Goal: Task Accomplishment & Management: Manage account settings

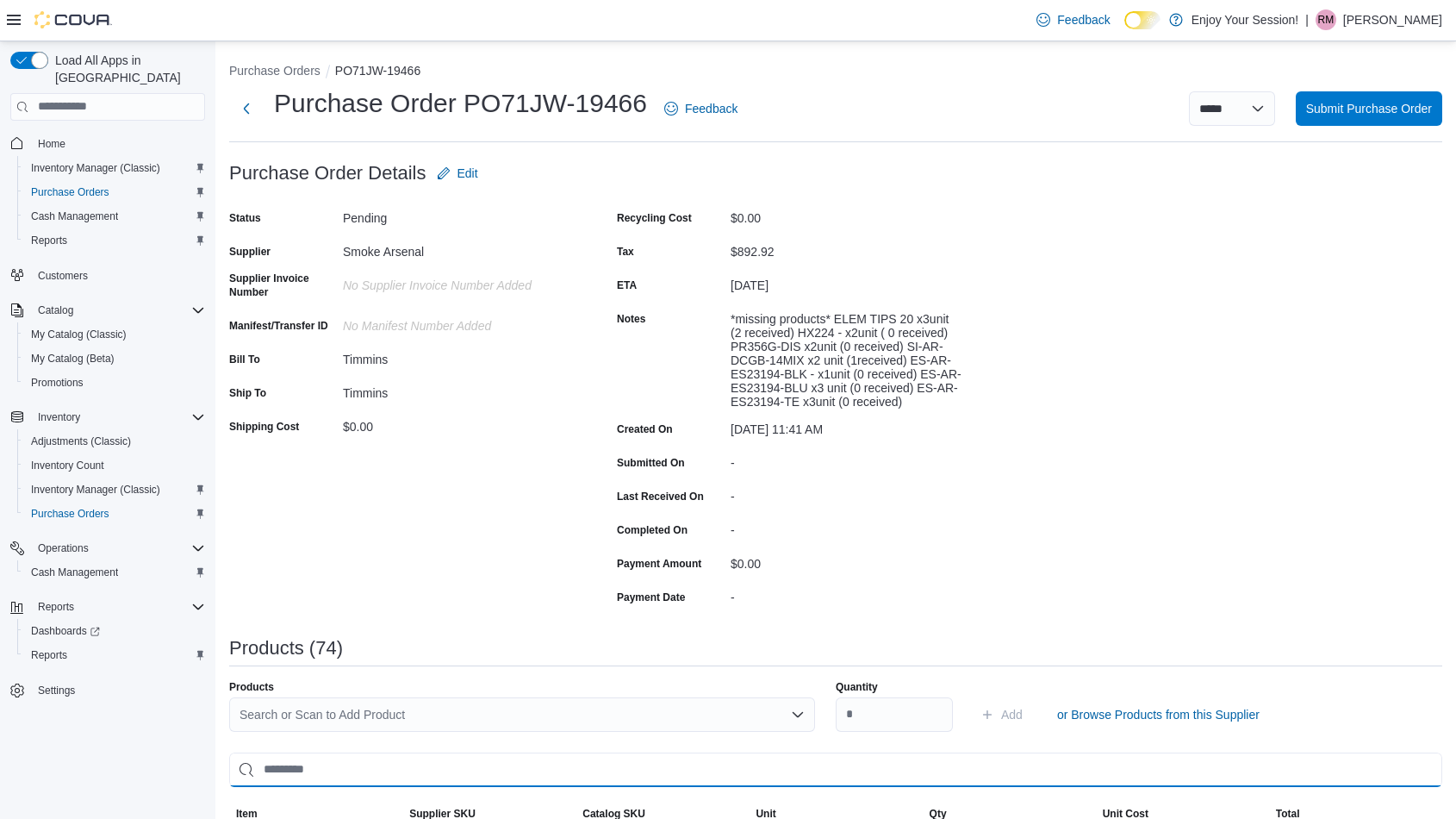
click at [406, 759] on input "search" at bounding box center [836, 770] width 1213 height 34
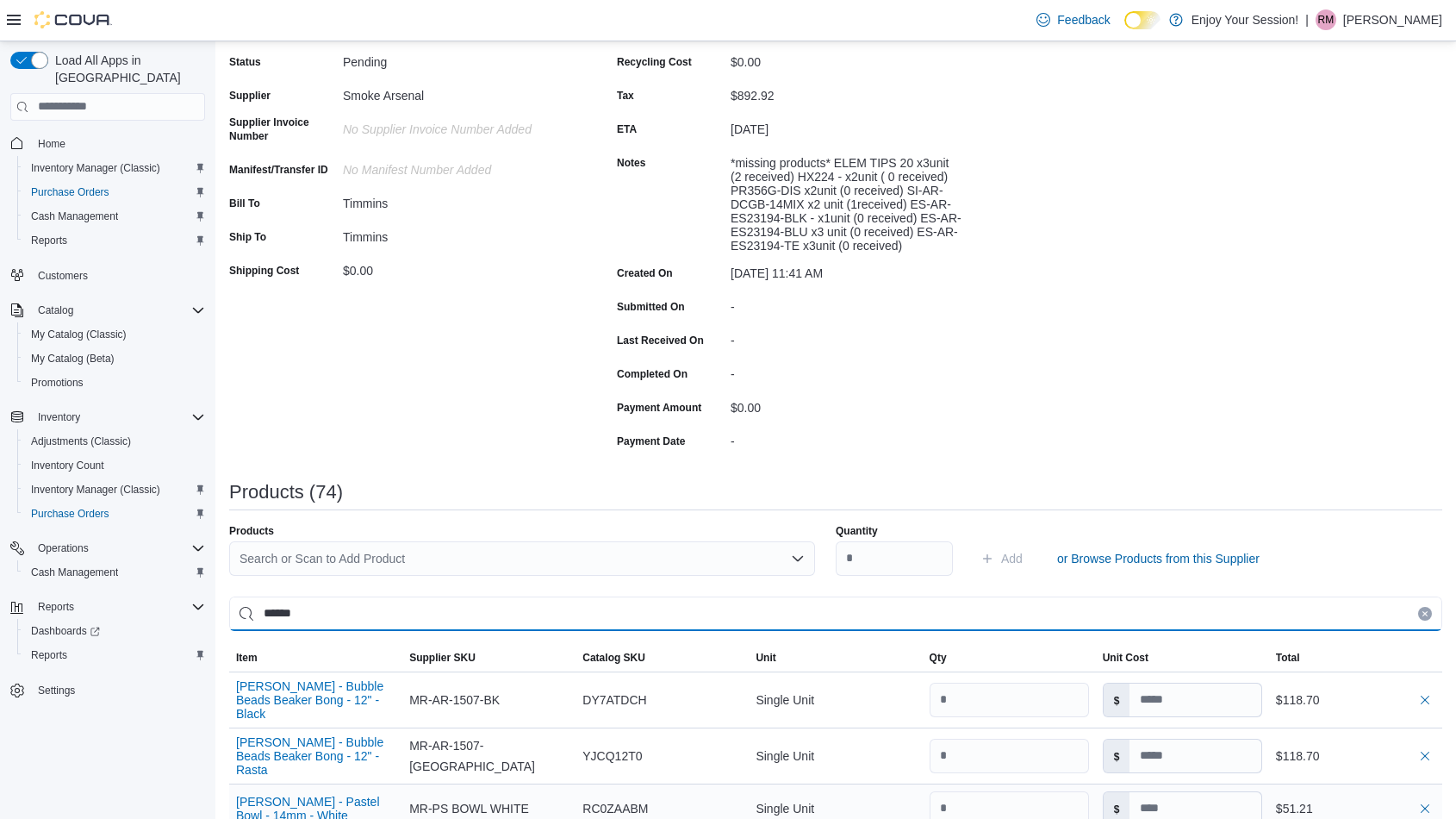
scroll to position [382, 0]
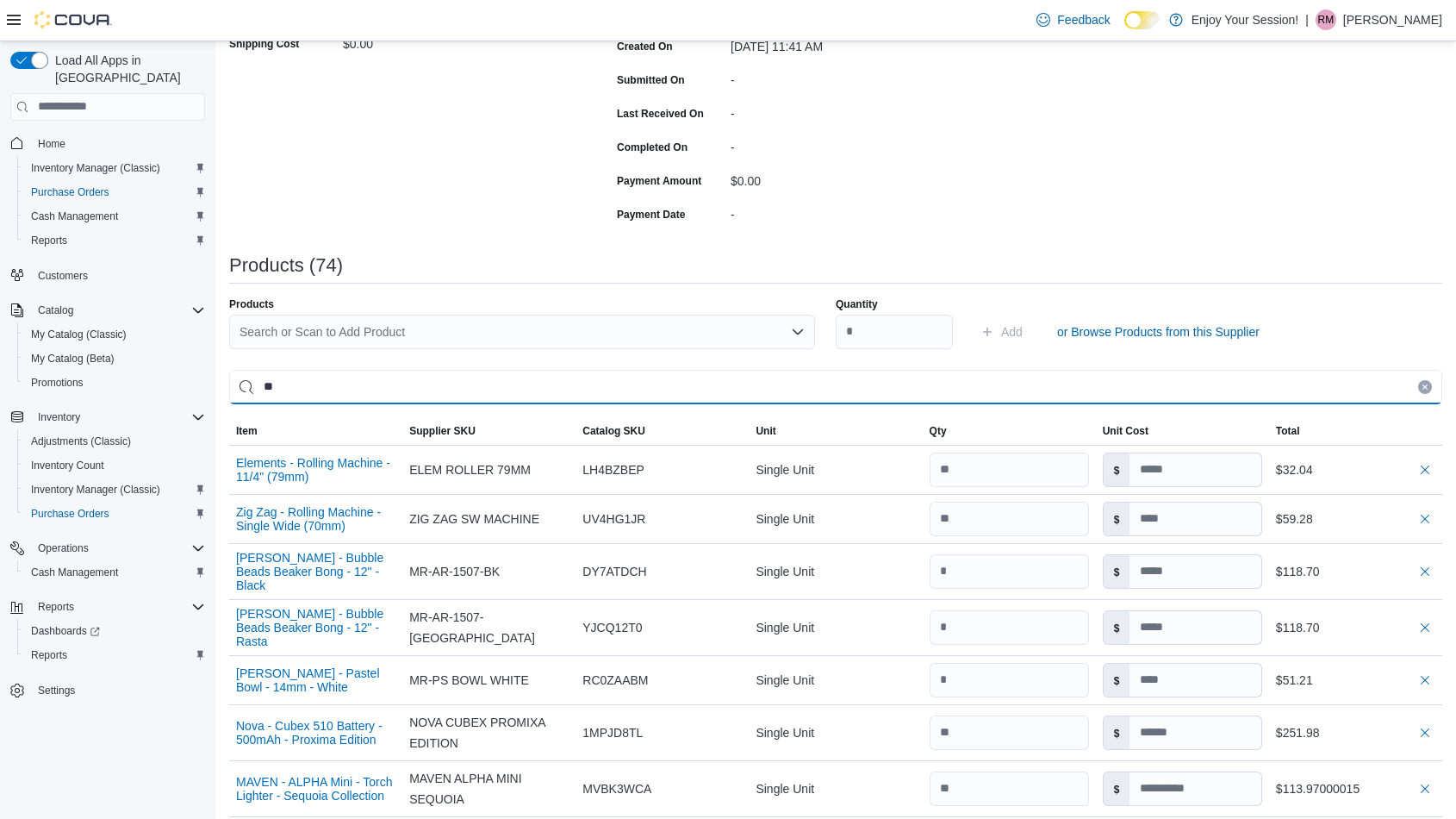
type input "*"
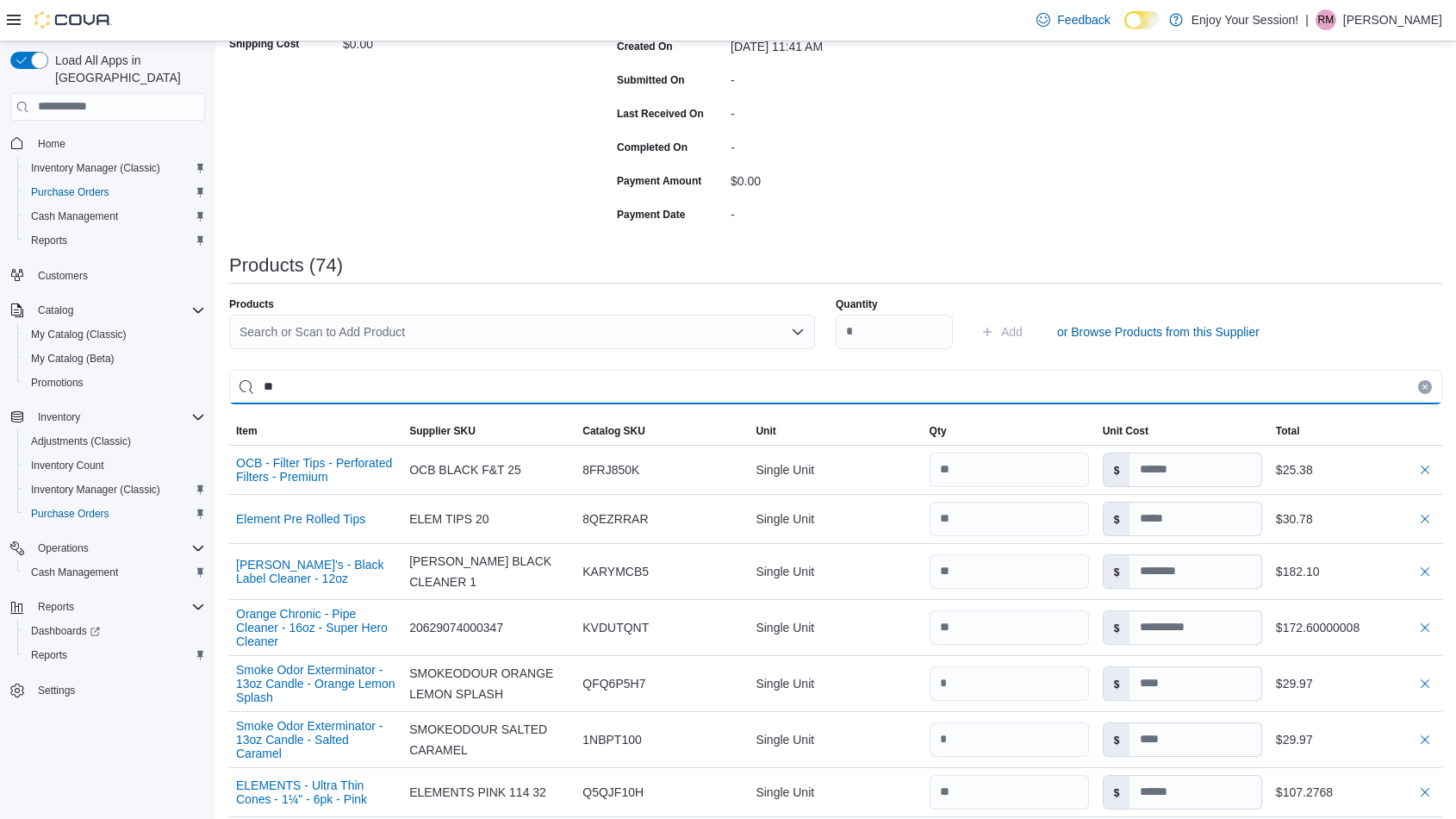
type input "*"
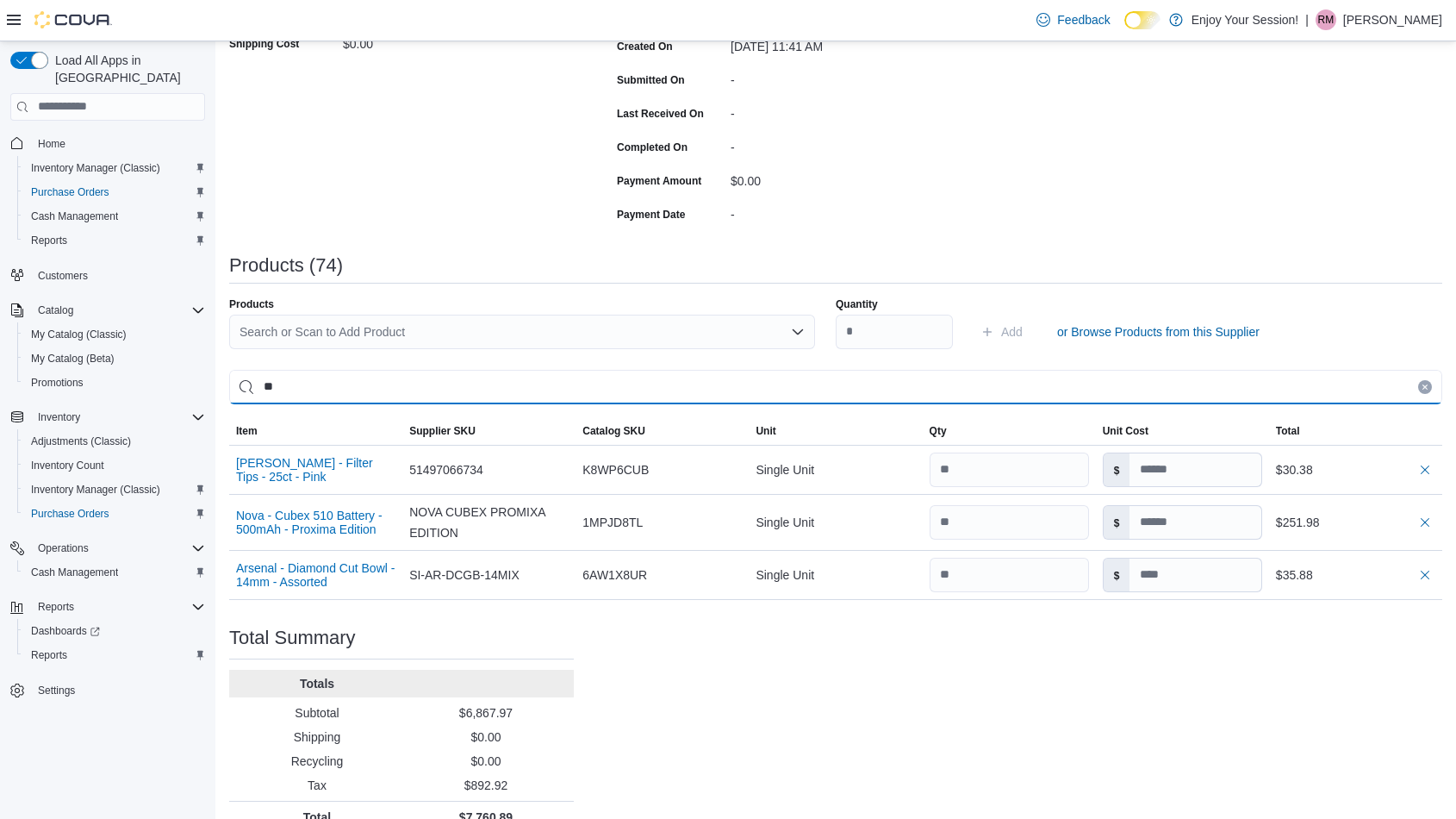
type input "*"
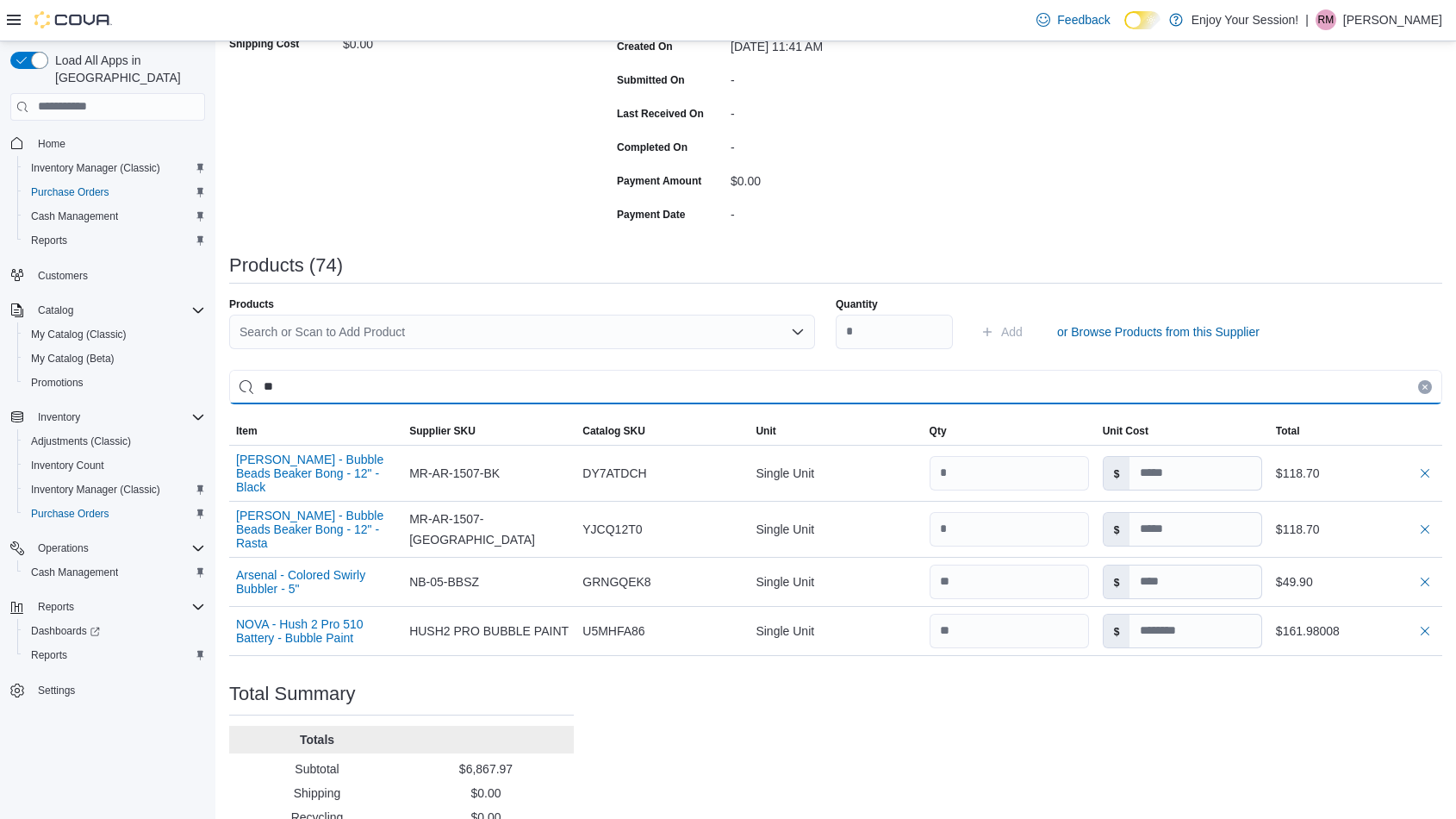
type input "*"
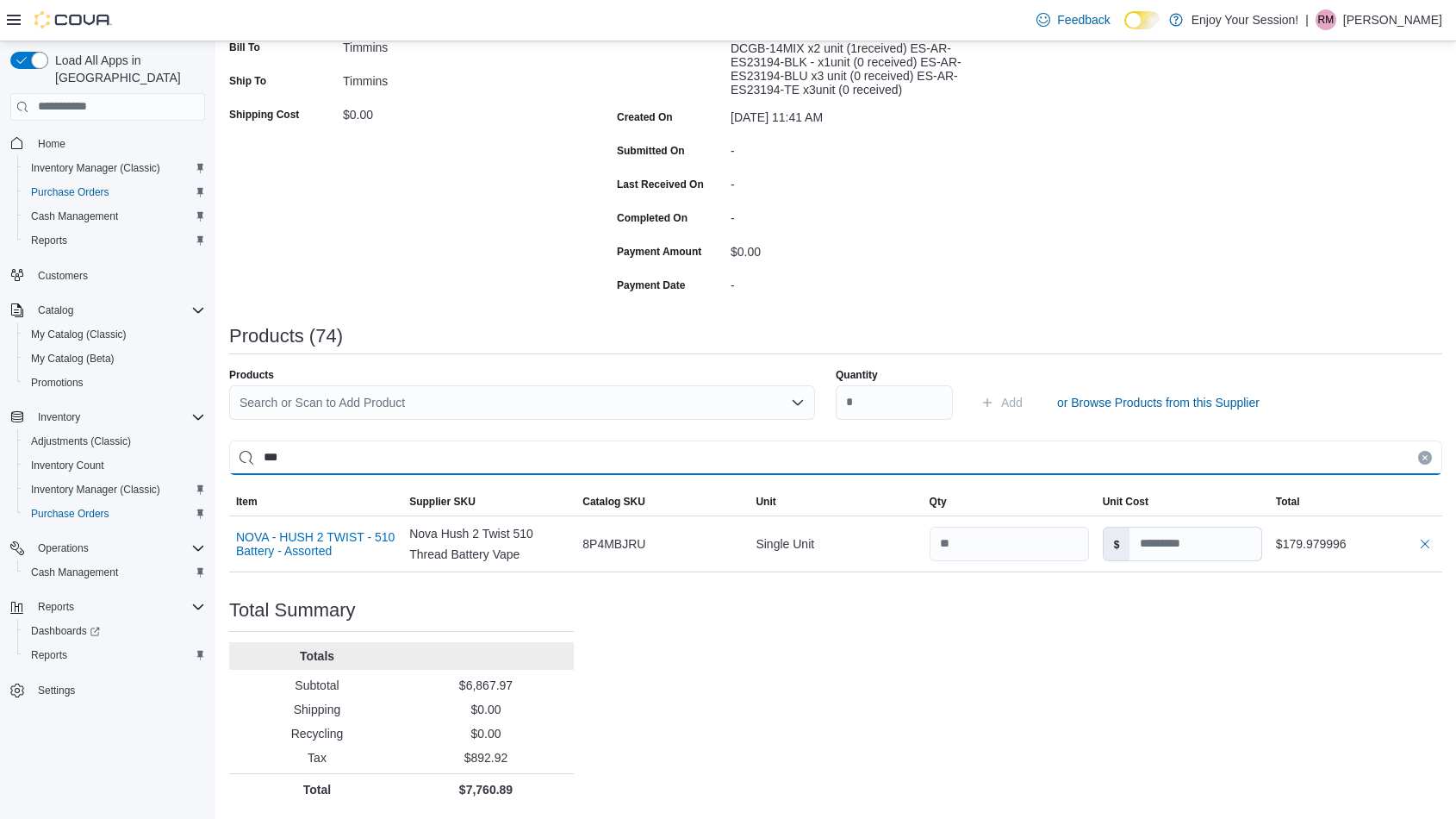
scroll to position [312, 0]
type input "*"
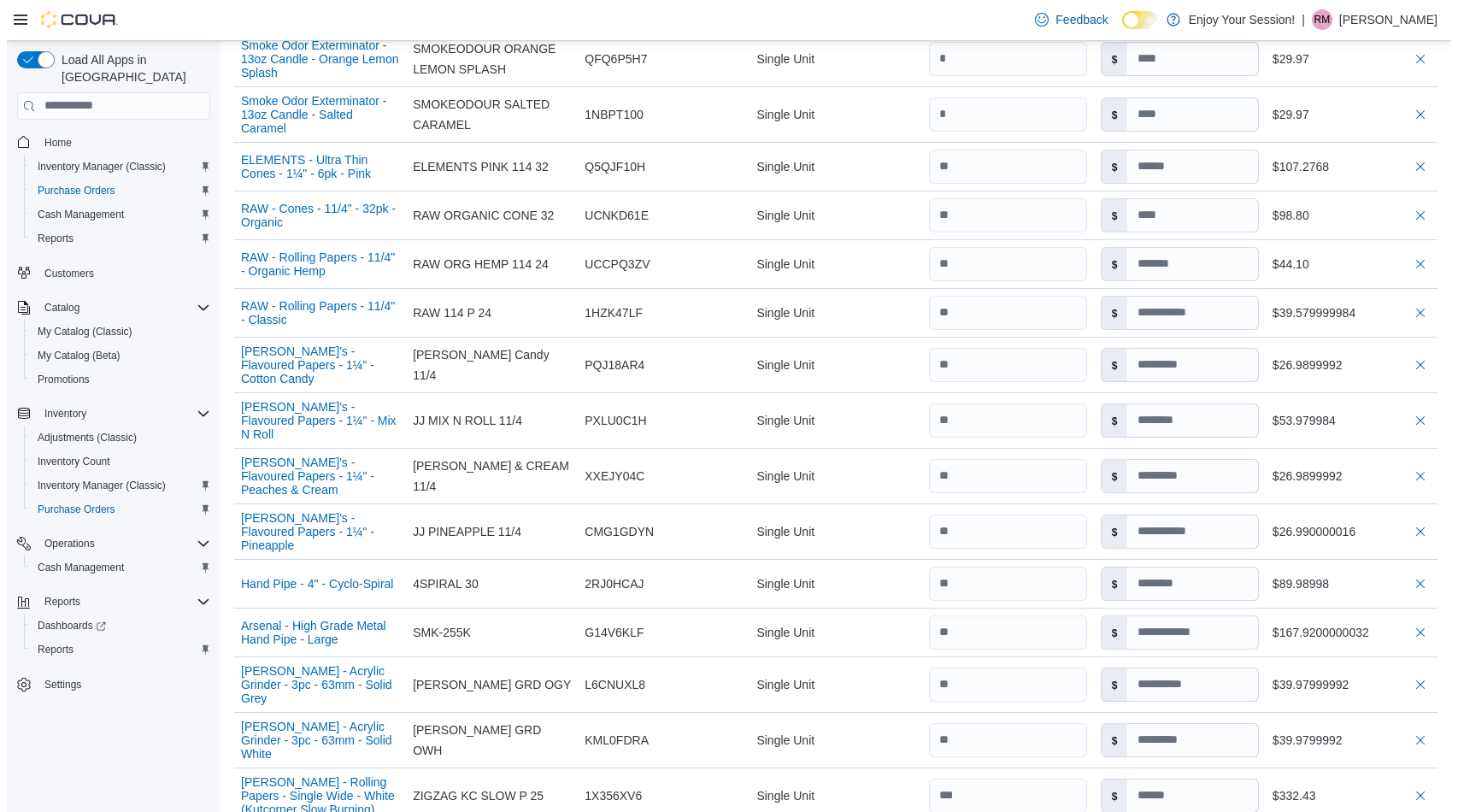
scroll to position [0, 0]
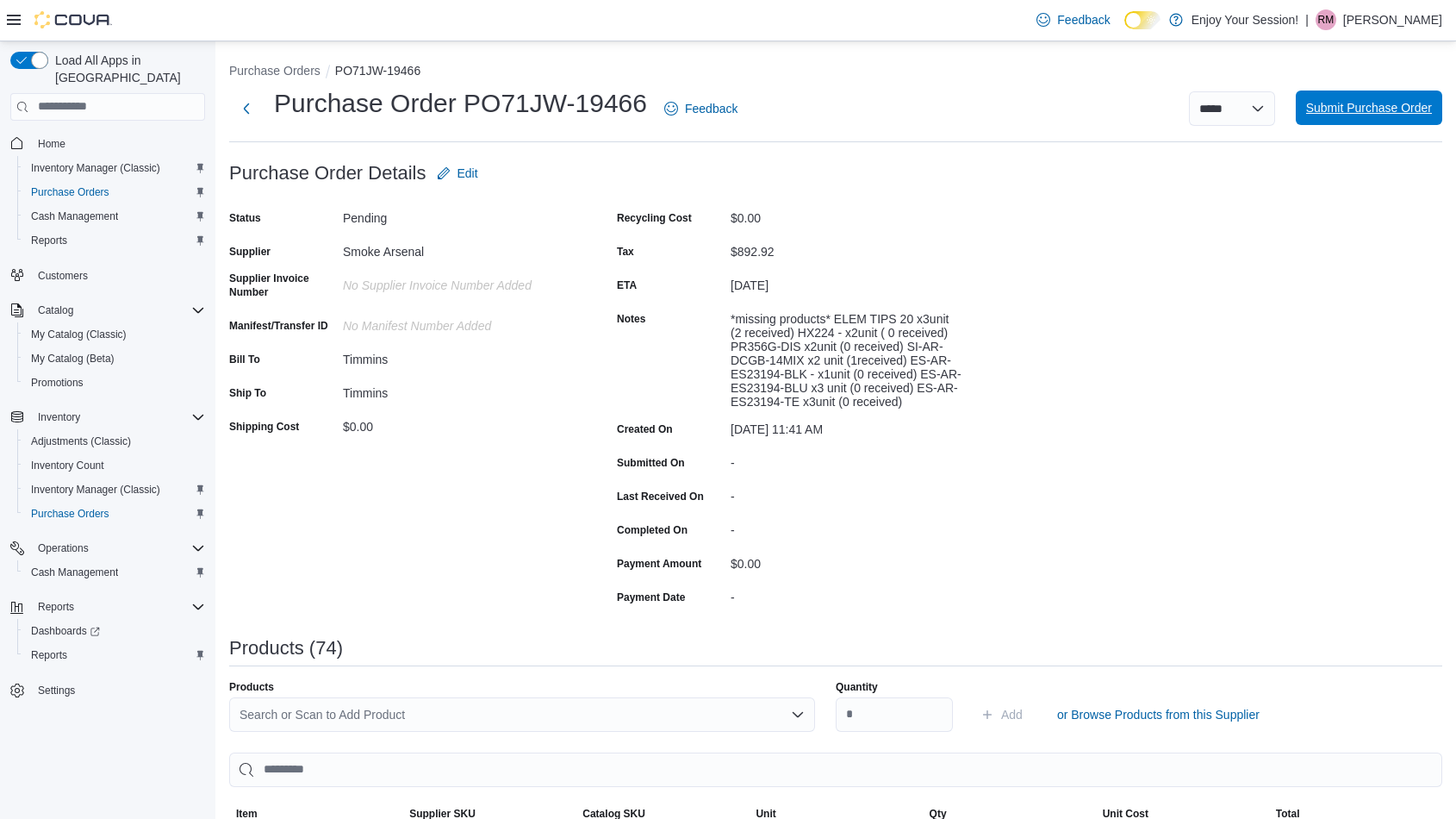
click at [1388, 106] on span "Submit Purchase Order" at bounding box center [1369, 107] width 126 height 17
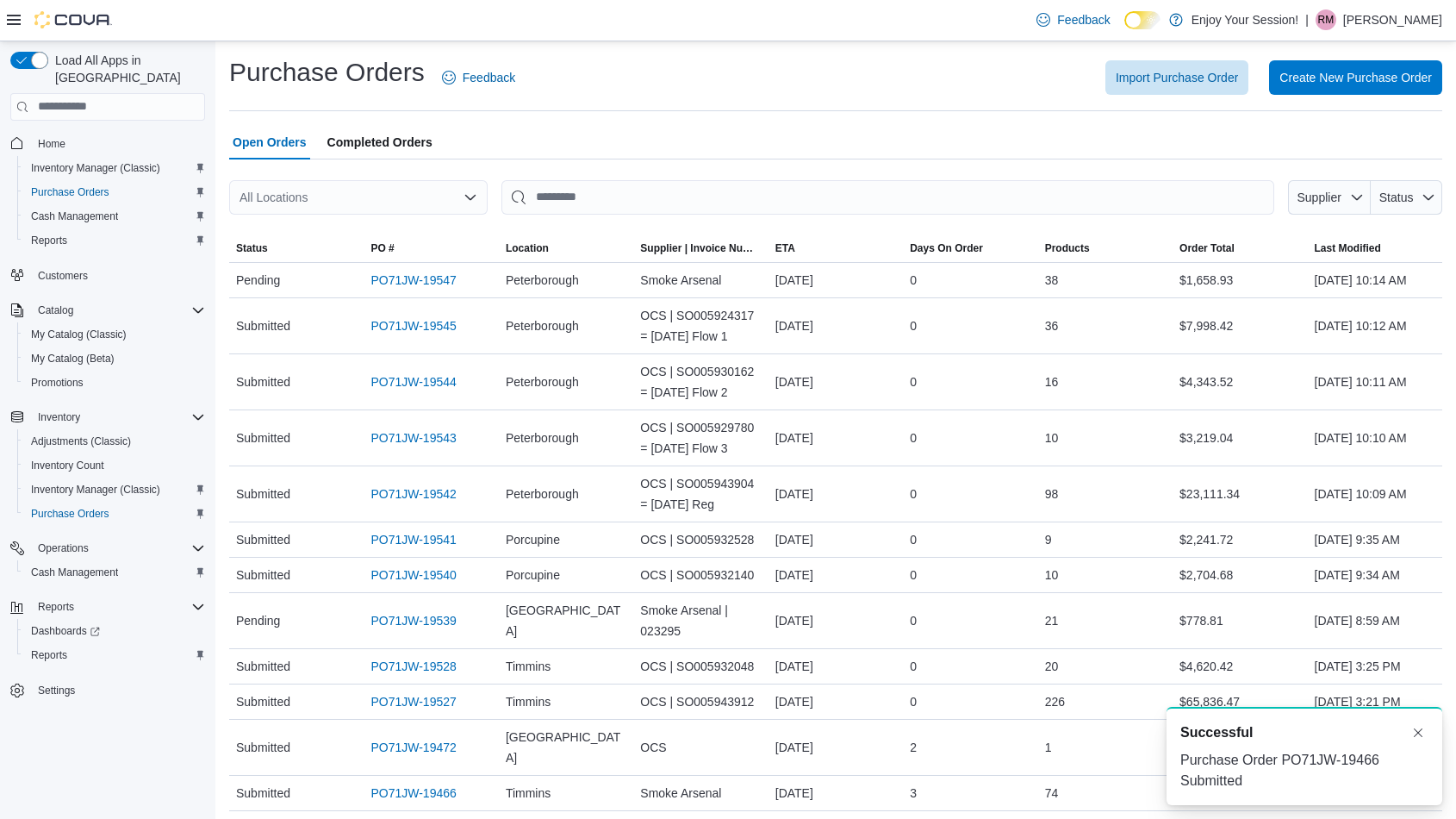
click at [363, 210] on div "All Locations" at bounding box center [358, 198] width 258 height 34
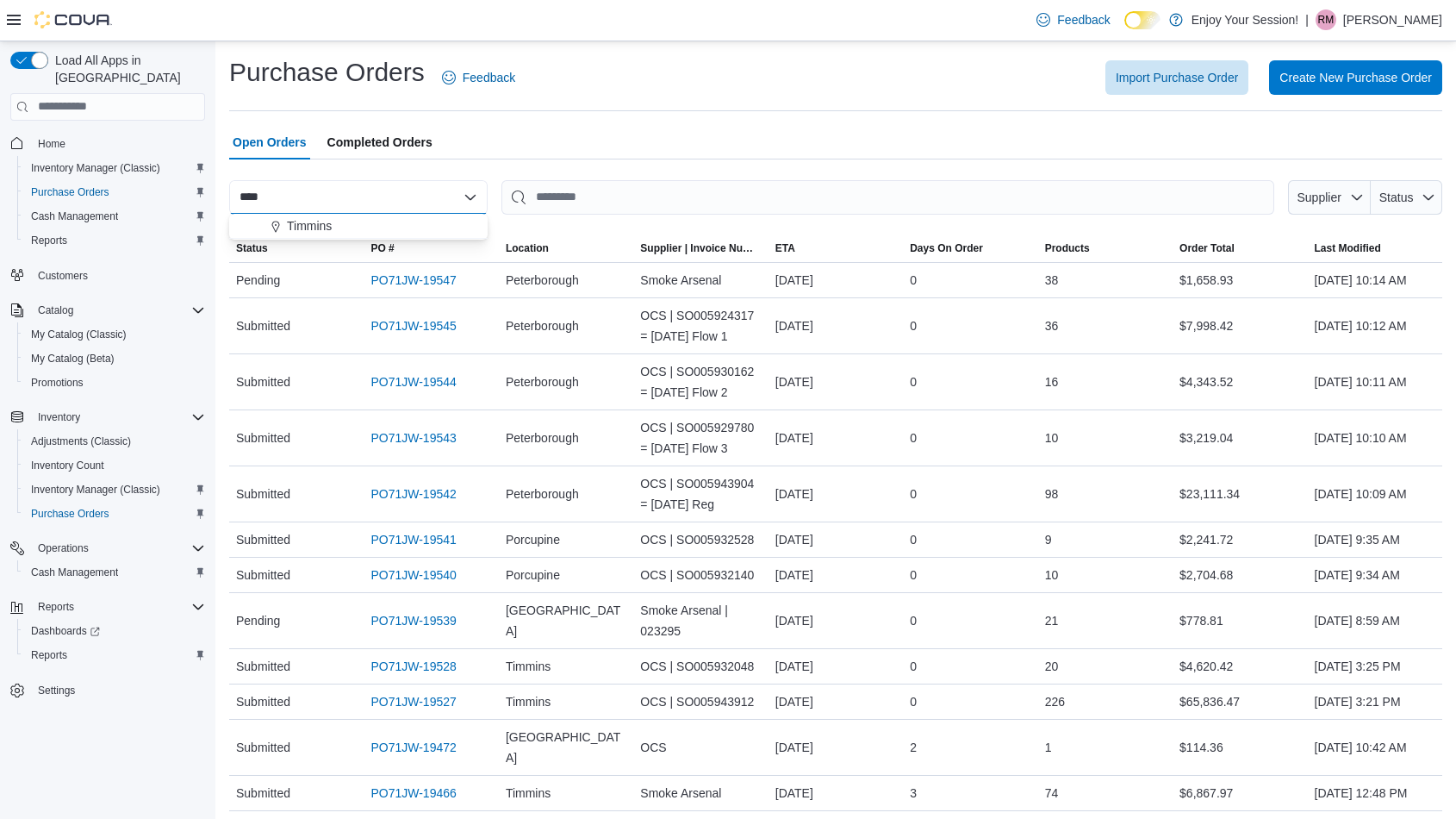
type input "****"
click at [330, 221] on span "Timmins" at bounding box center [309, 226] width 44 height 17
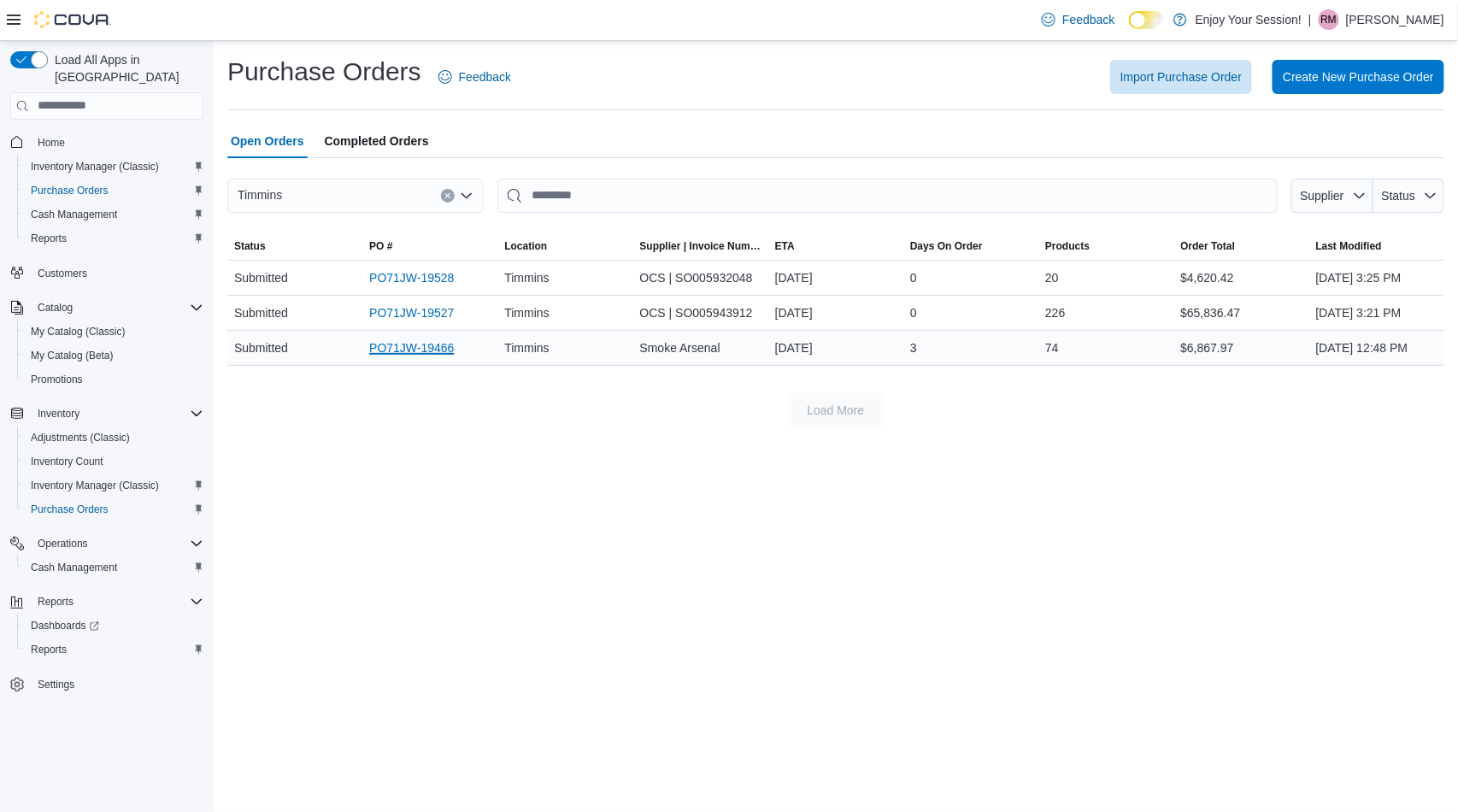
click at [447, 354] on link "PO71JW-19466" at bounding box center [411, 348] width 84 height 21
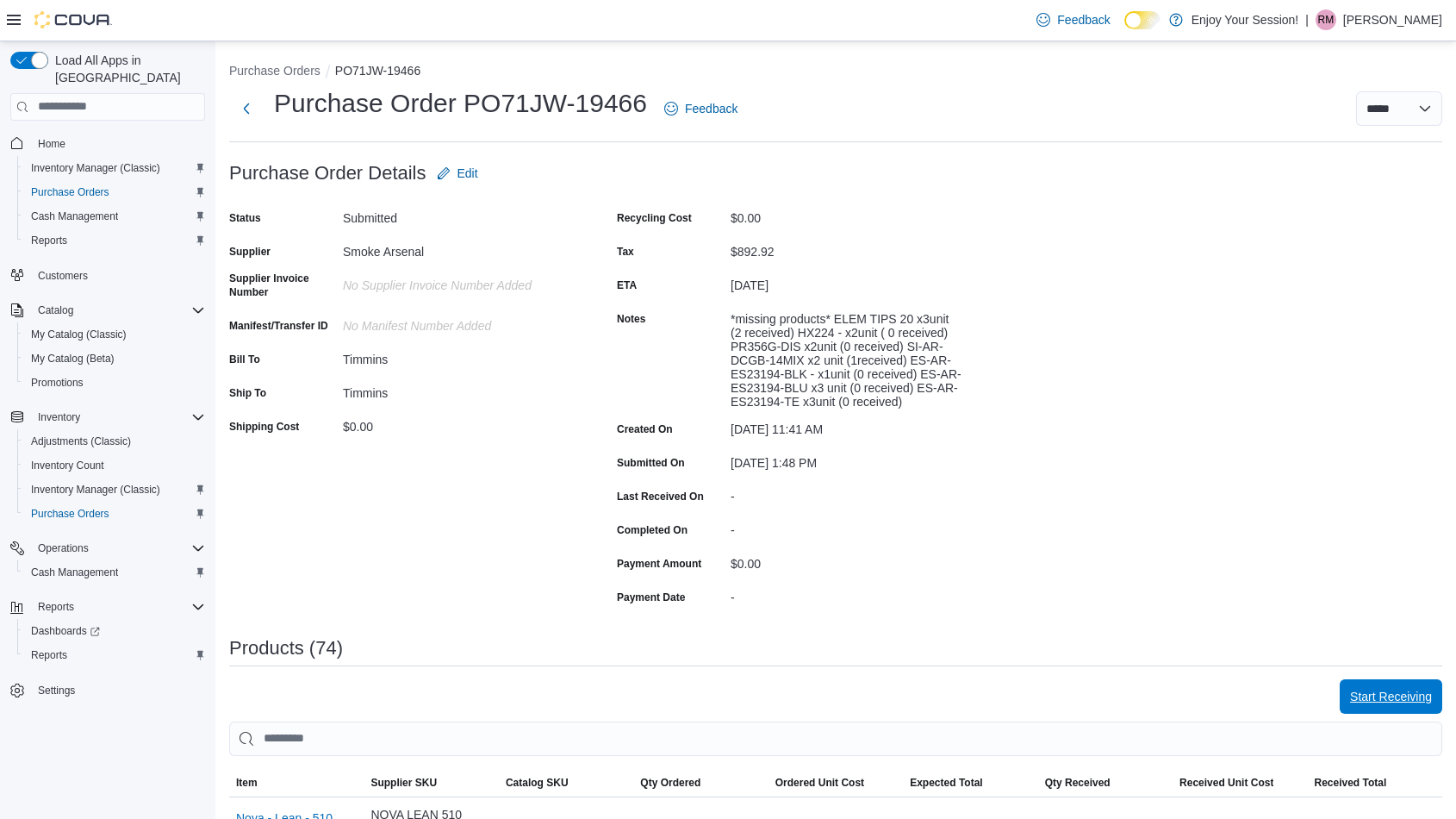
click at [1416, 683] on span "Start Receiving" at bounding box center [1391, 697] width 81 height 34
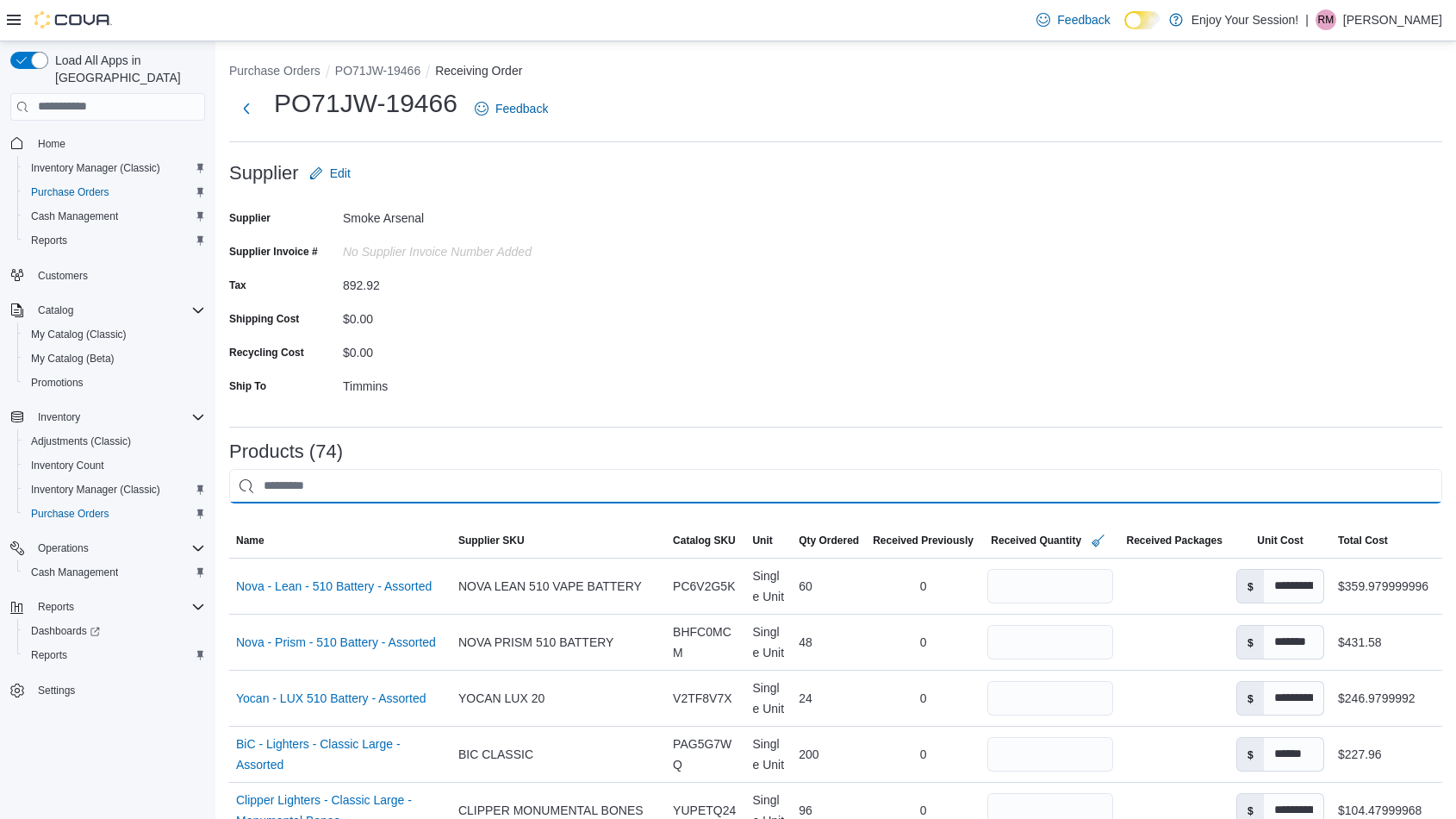
click at [282, 480] on input "This is a search bar. After typing your query, hit enter to filter the results …" at bounding box center [836, 487] width 1213 height 34
click at [452, 479] on input "*****" at bounding box center [836, 487] width 1213 height 34
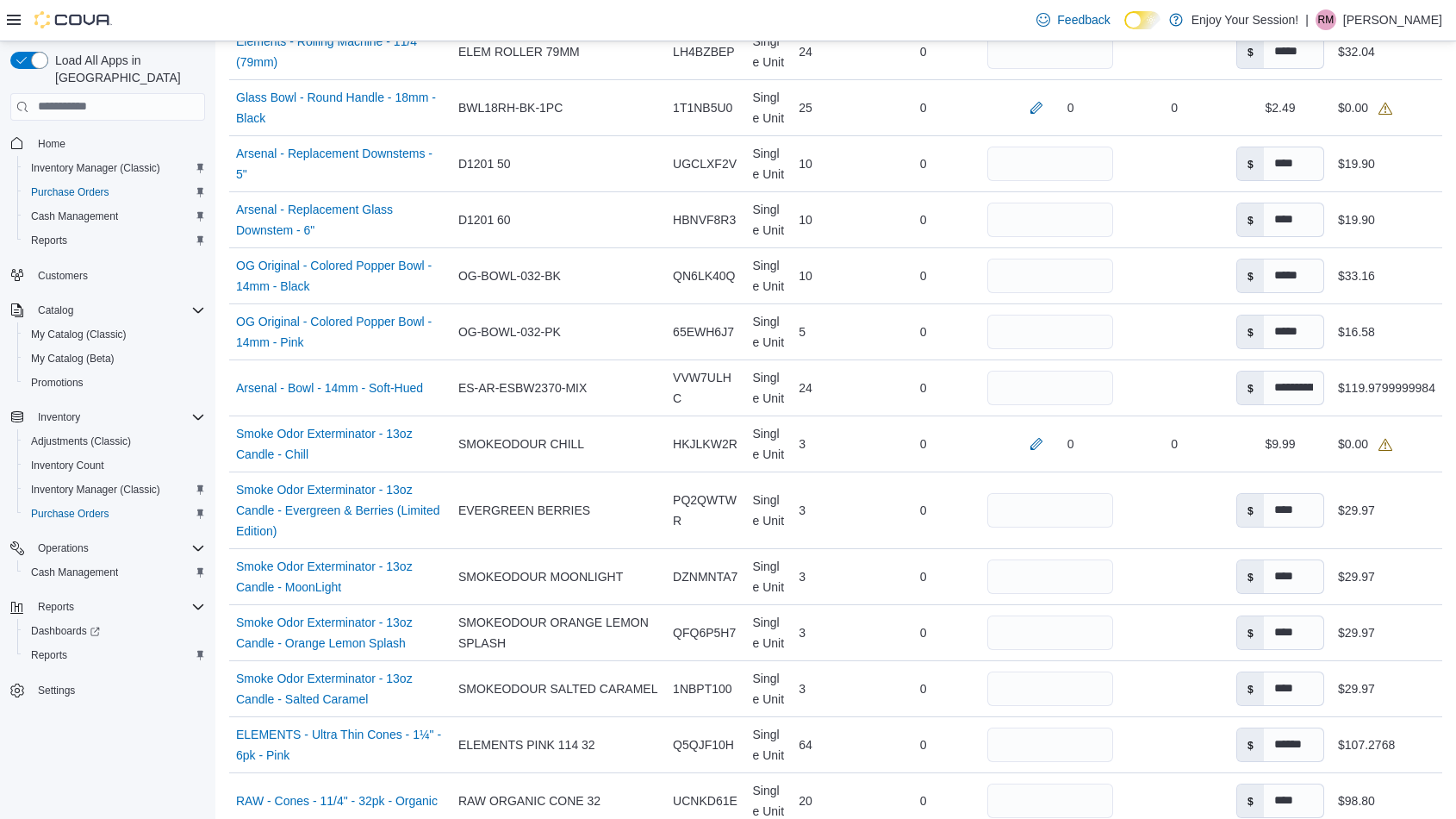
scroll to position [1222, 0]
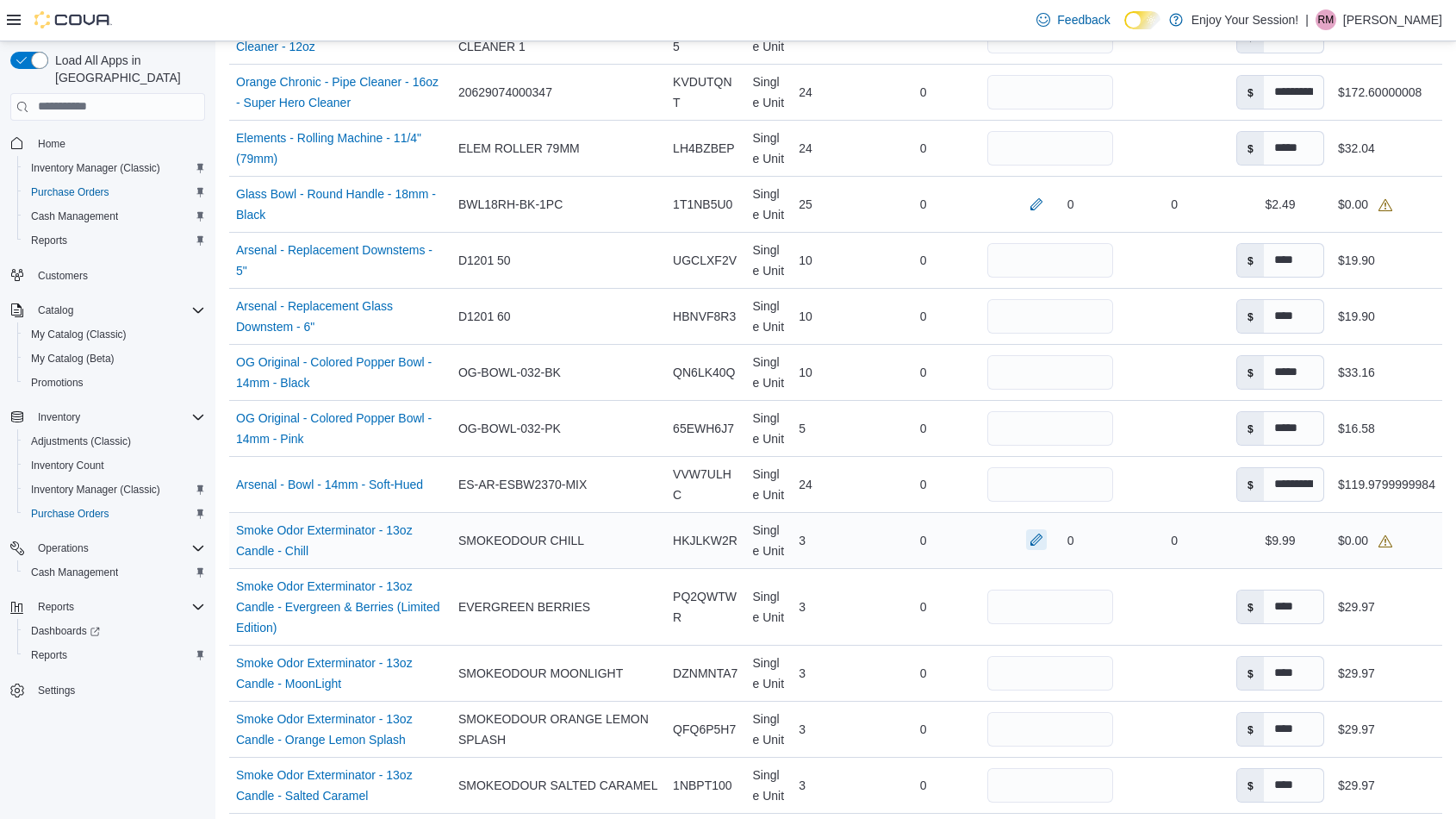
type input "*****"
click at [1028, 537] on button "button" at bounding box center [1036, 539] width 21 height 21
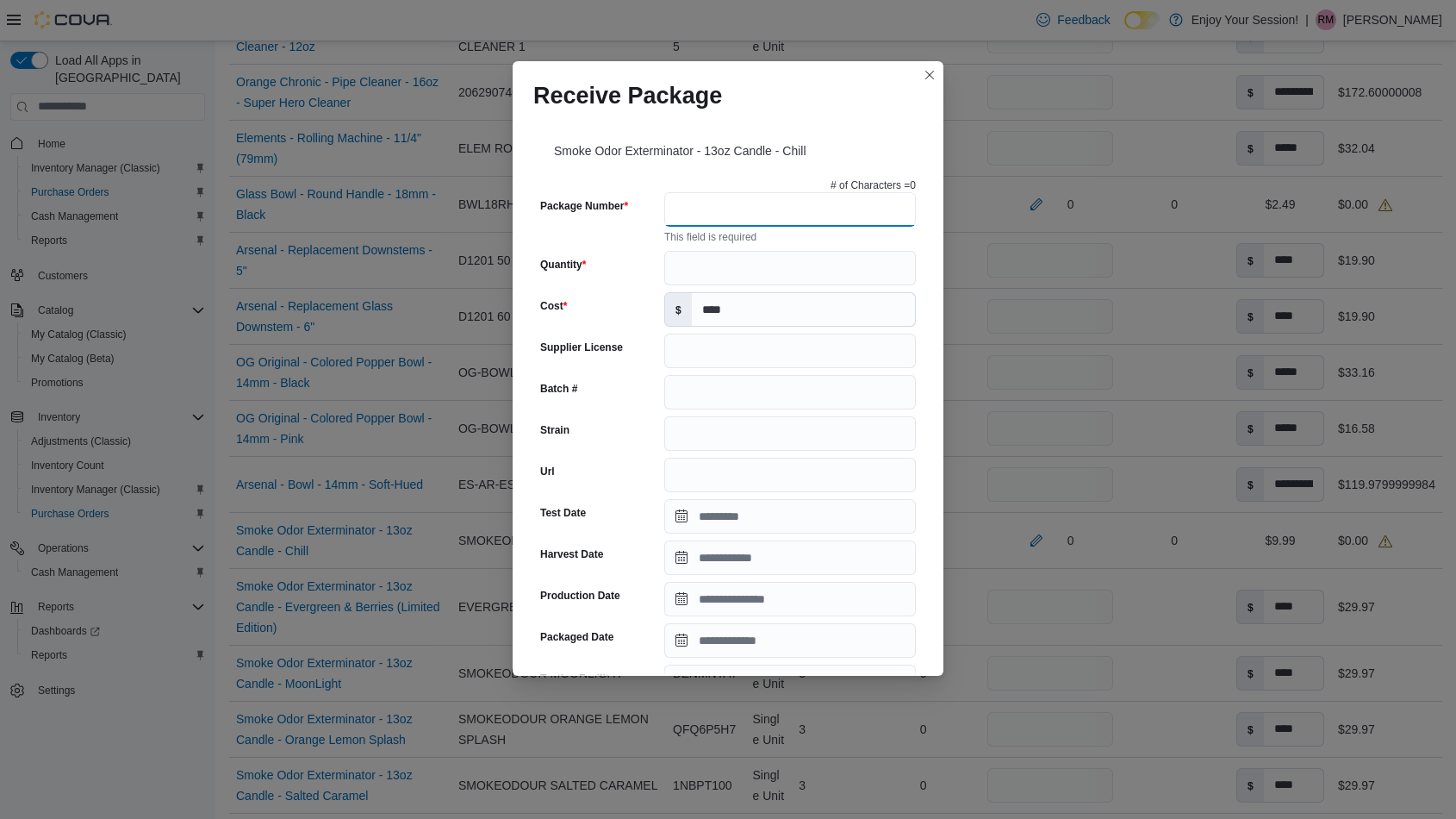
click at [704, 207] on input "Package Number" at bounding box center [790, 209] width 252 height 34
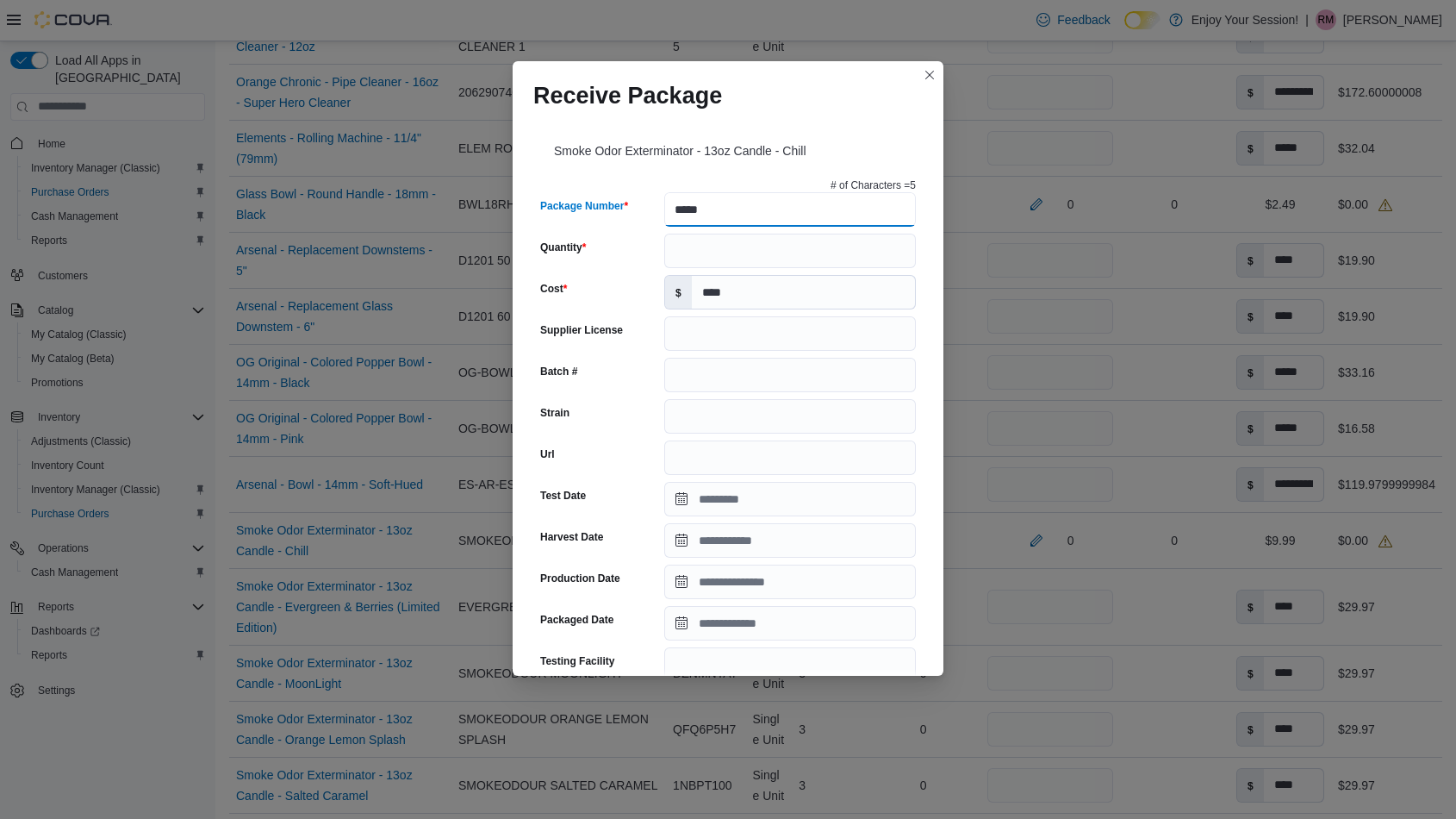
type input "*****"
click at [728, 615] on input "Packaged Date" at bounding box center [790, 623] width 252 height 34
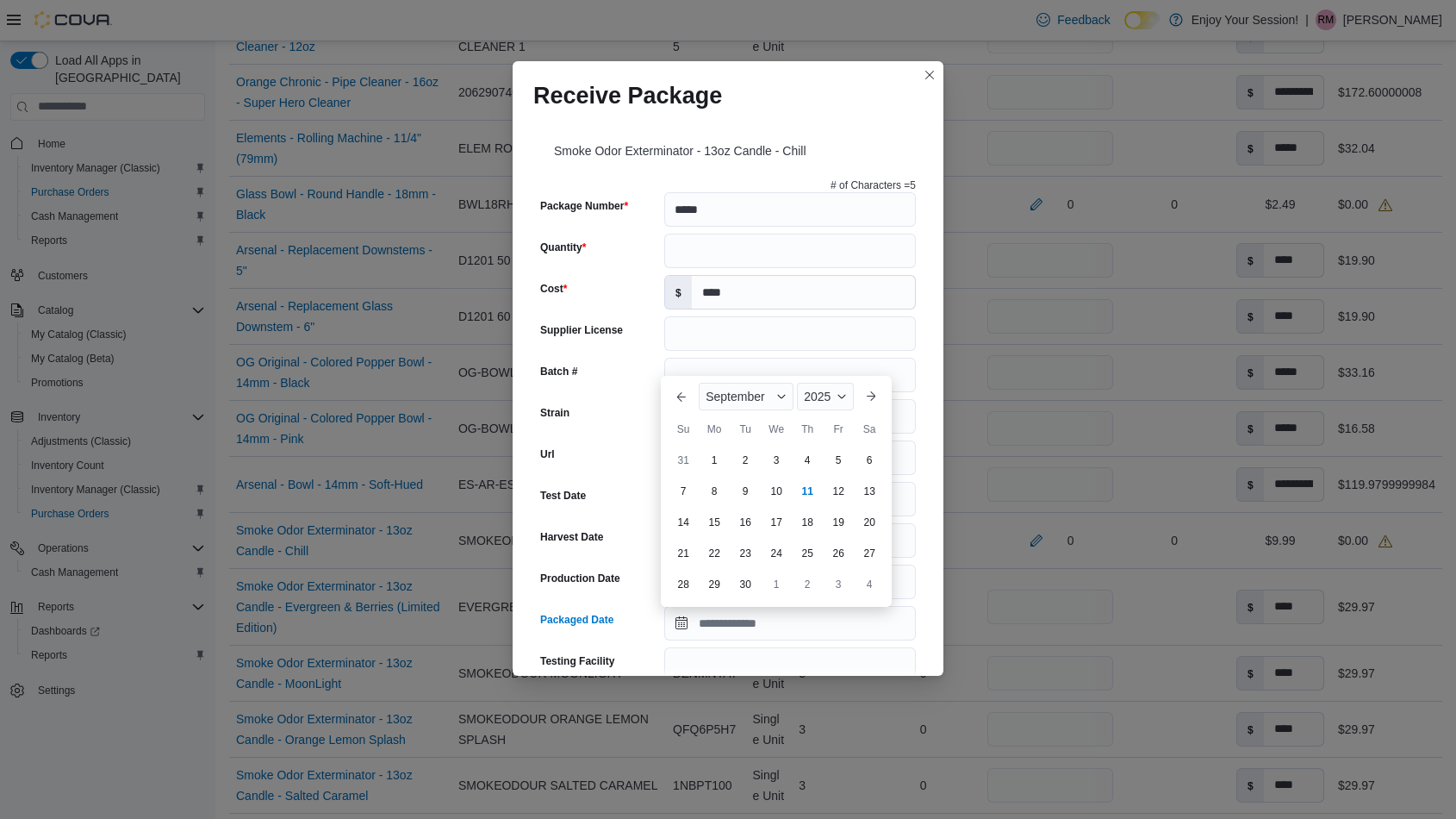
click at [609, 458] on div "Url" at bounding box center [599, 458] width 117 height 34
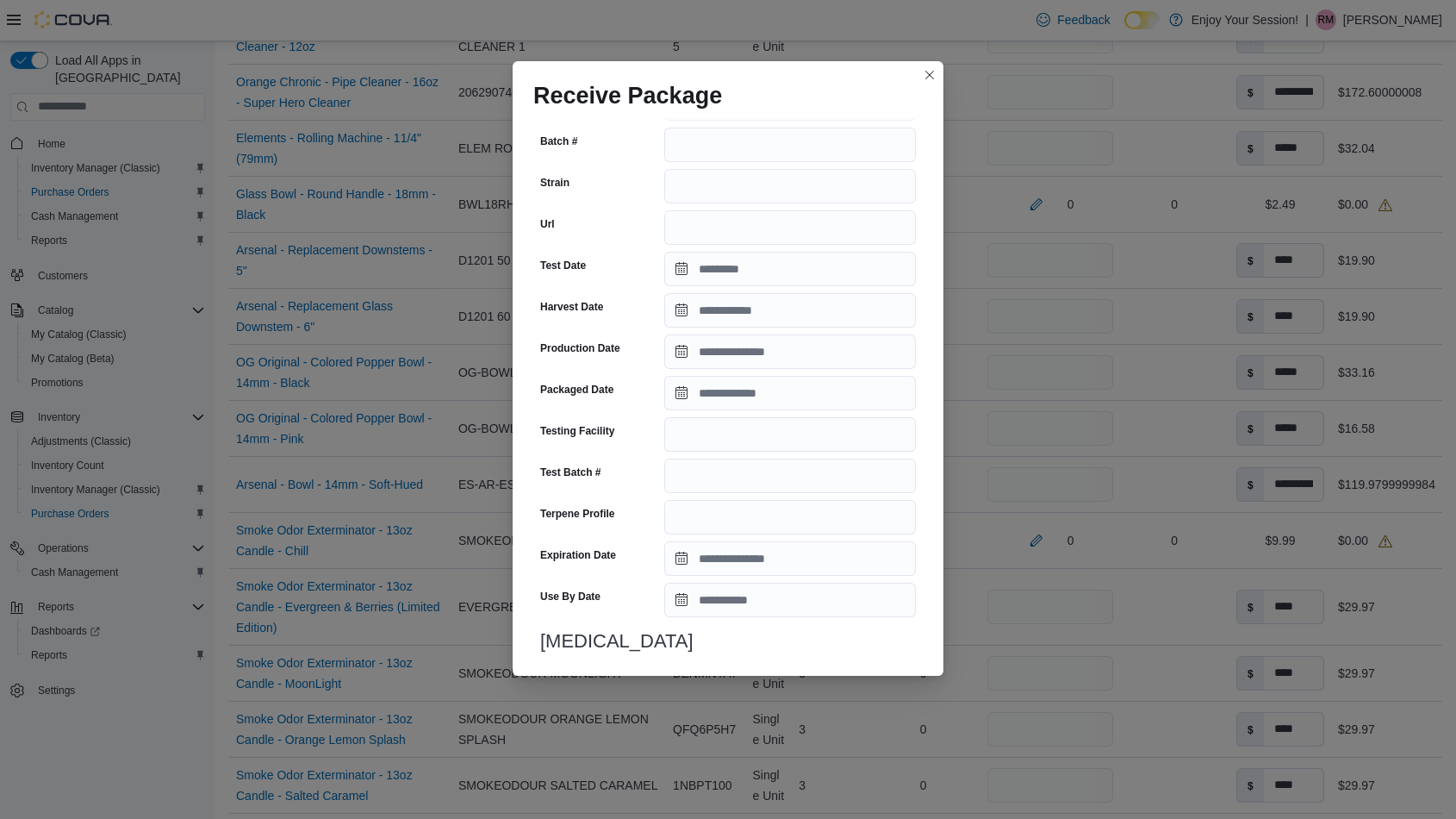
scroll to position [0, 0]
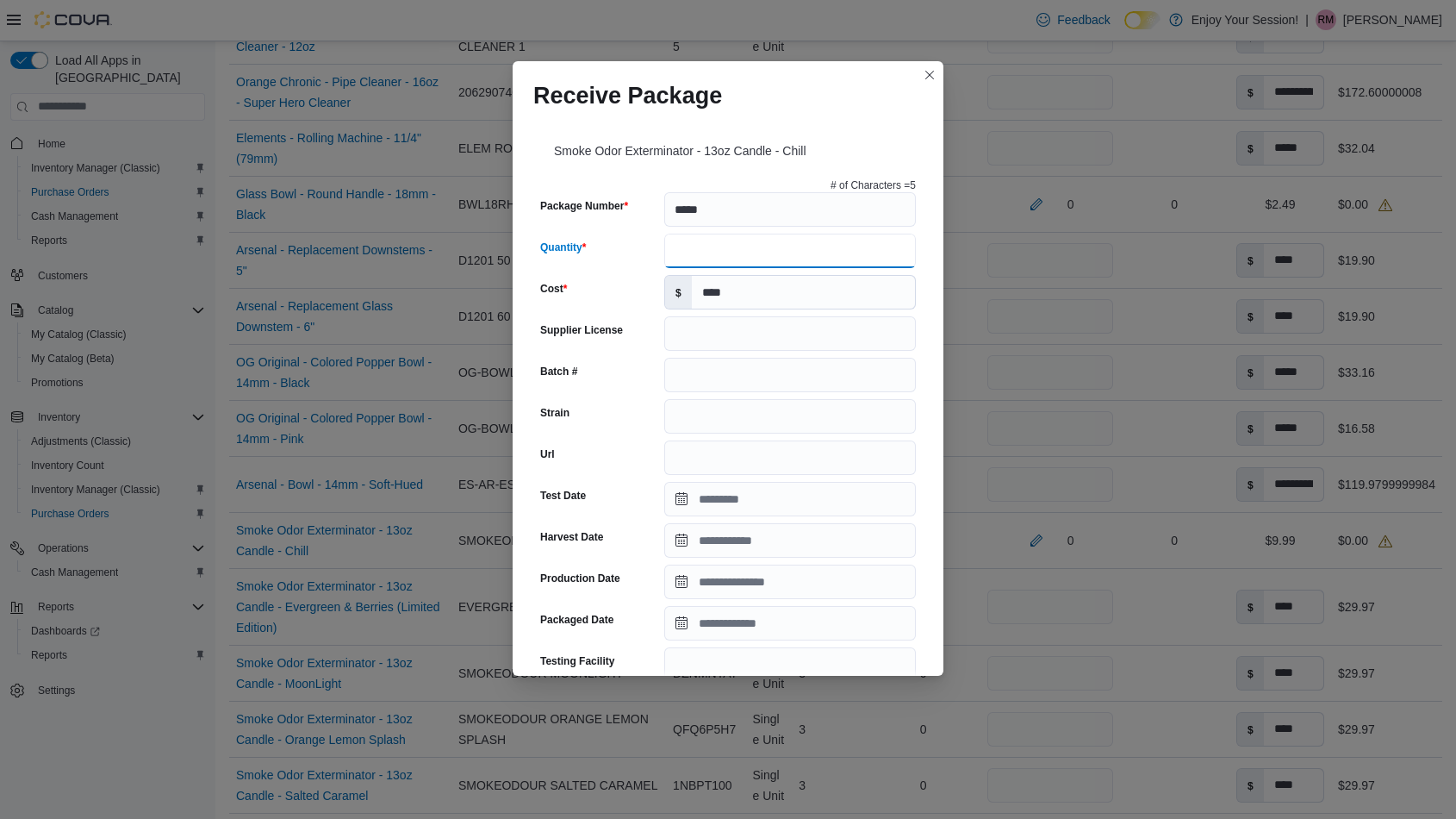
click at [717, 253] on input "Quantity" at bounding box center [790, 251] width 252 height 34
type input "*"
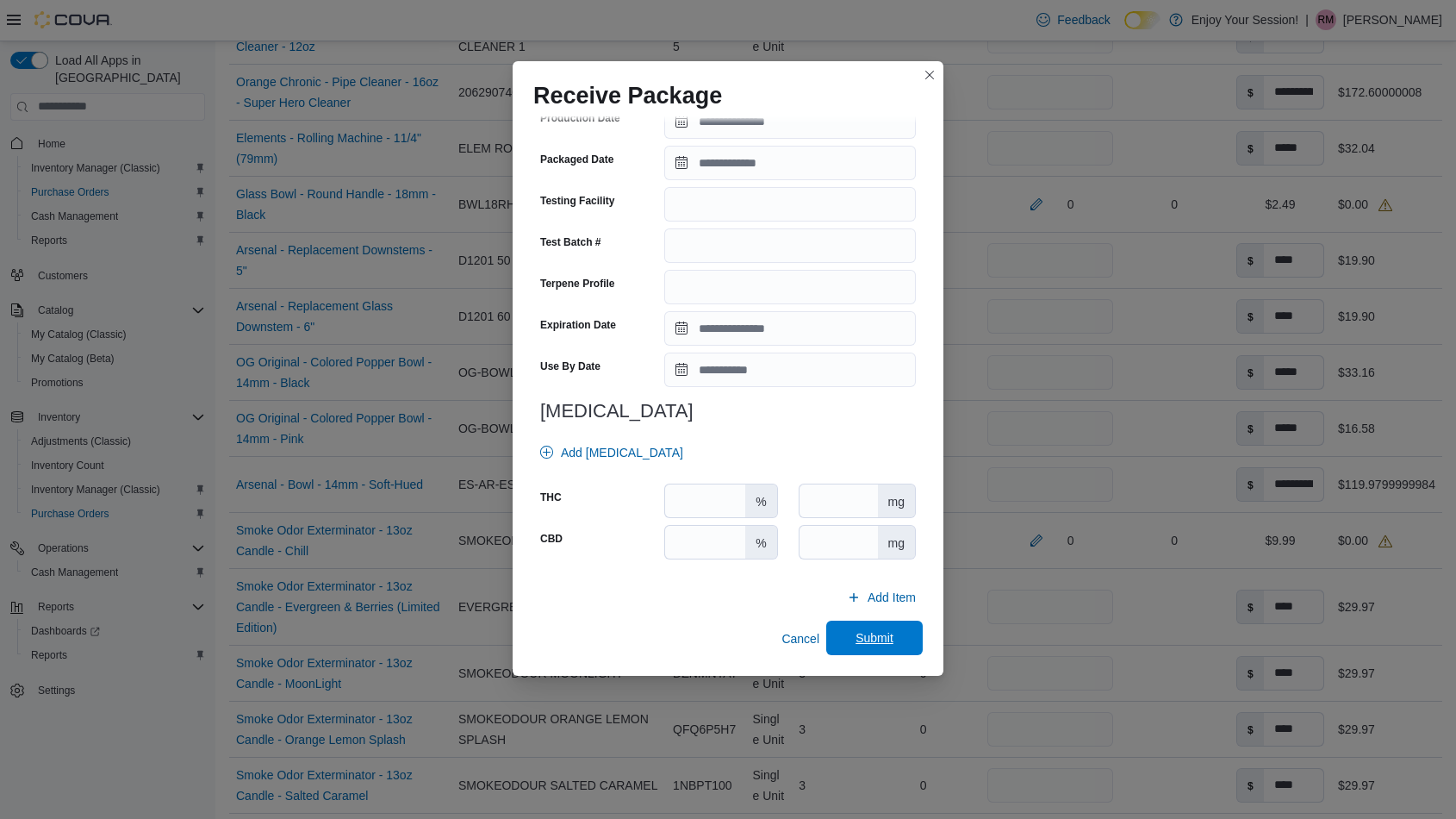
click at [863, 631] on span "Submit" at bounding box center [875, 638] width 38 height 17
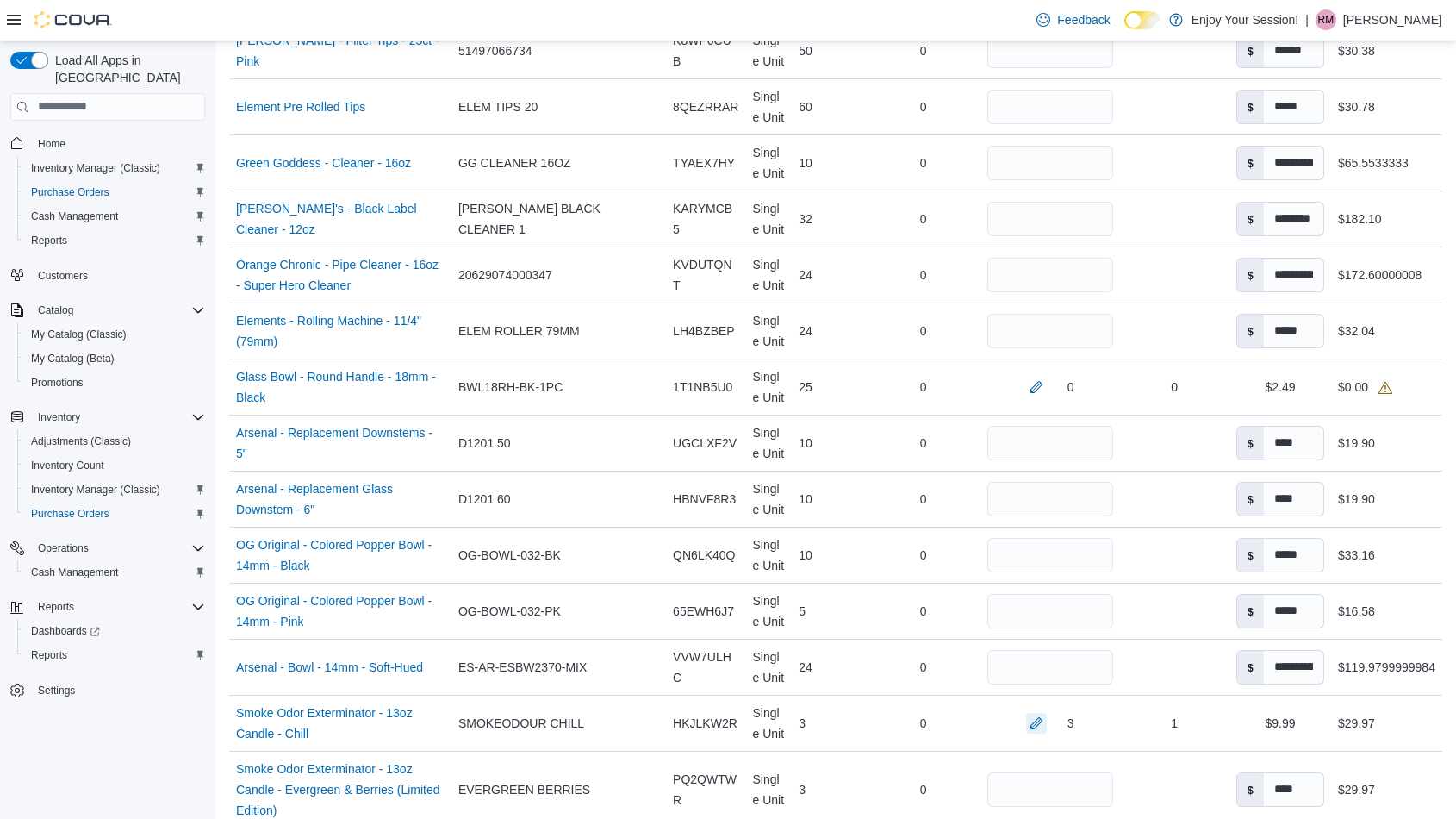
scroll to position [1031, 0]
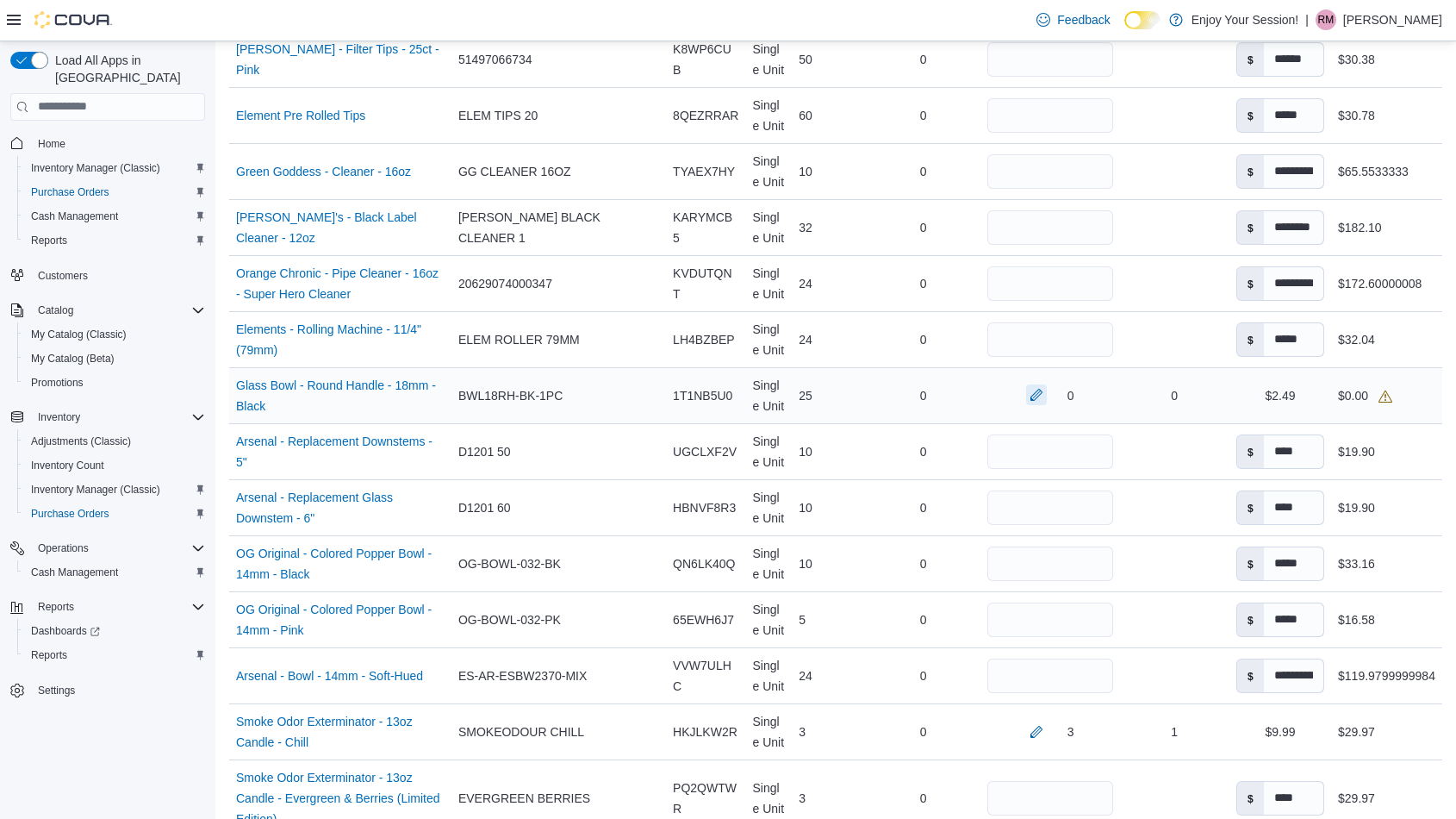
click at [1030, 394] on button "button" at bounding box center [1036, 394] width 21 height 21
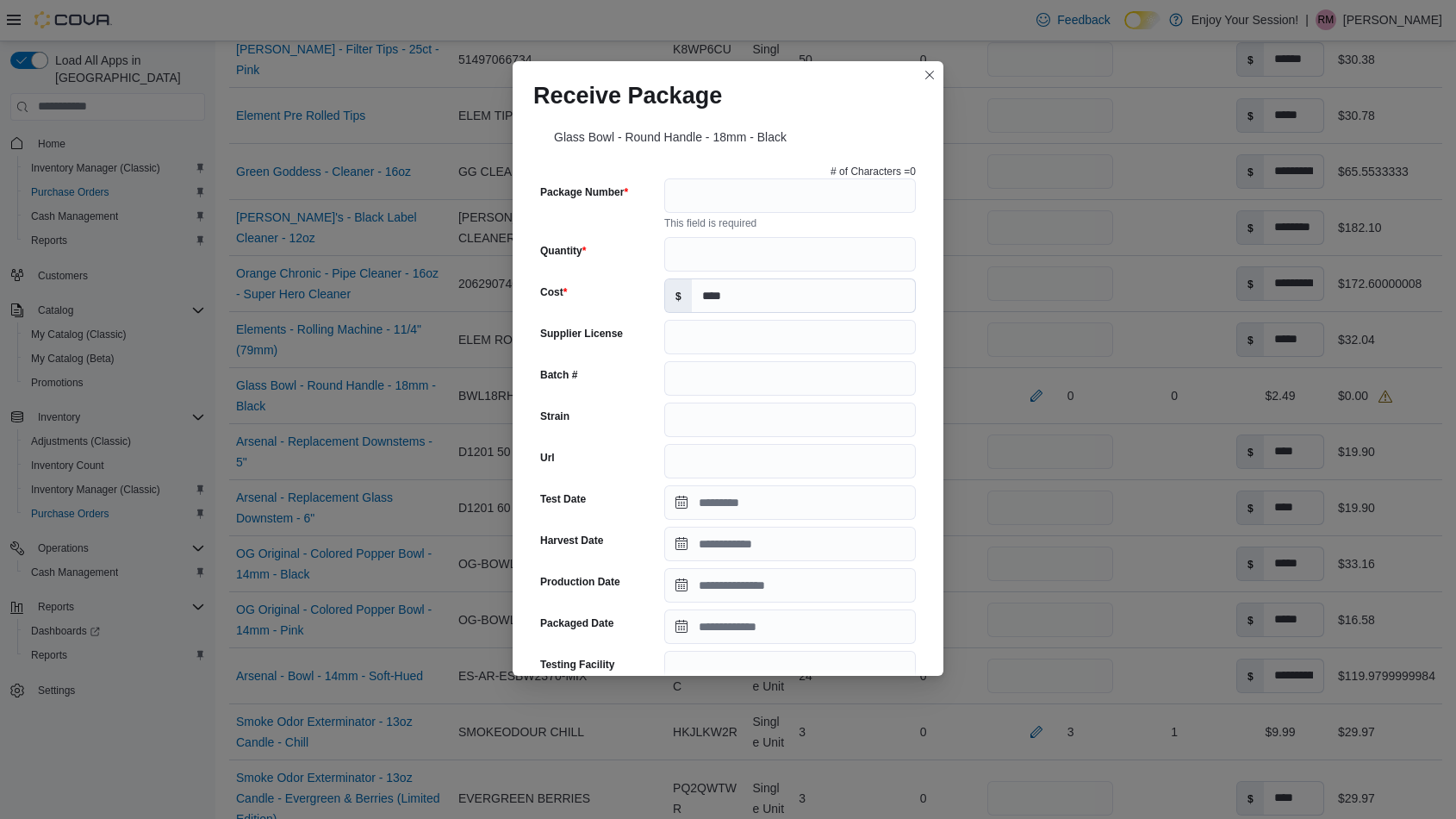
scroll to position [0, 0]
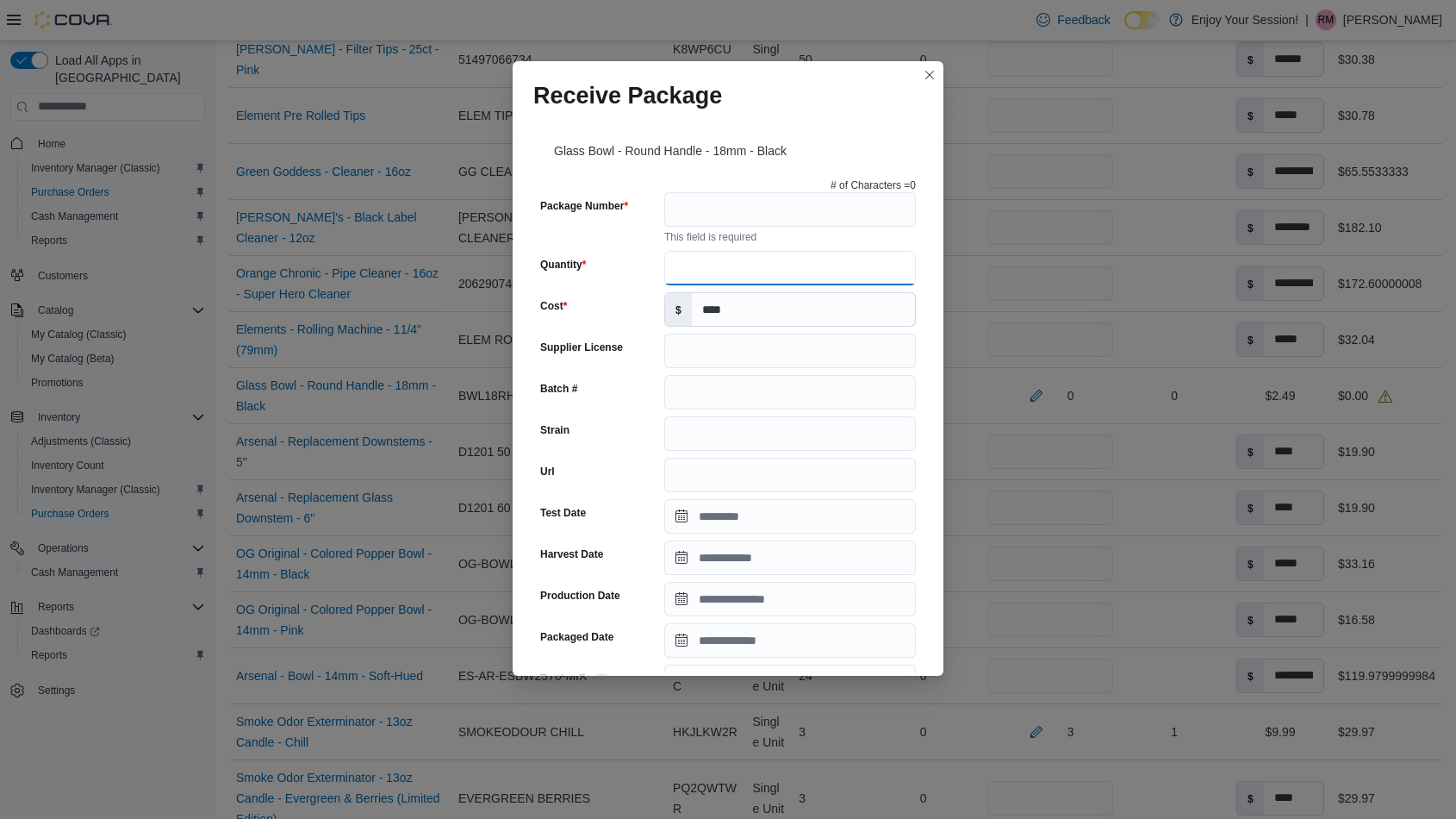
click at [725, 258] on input "Quantity" at bounding box center [790, 268] width 252 height 34
type input "**"
click at [731, 212] on input "Package Number" at bounding box center [790, 209] width 252 height 34
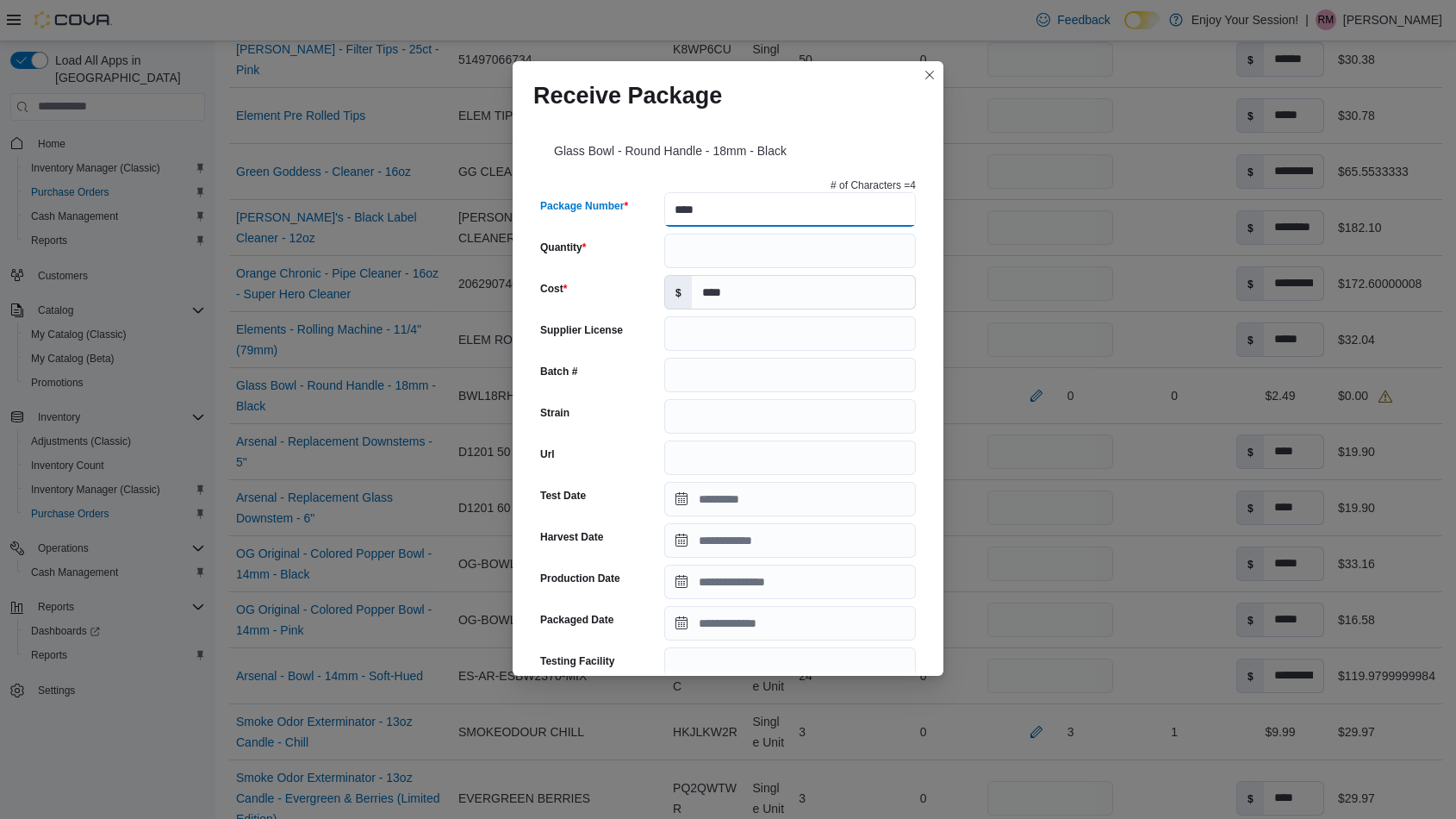
type input "****"
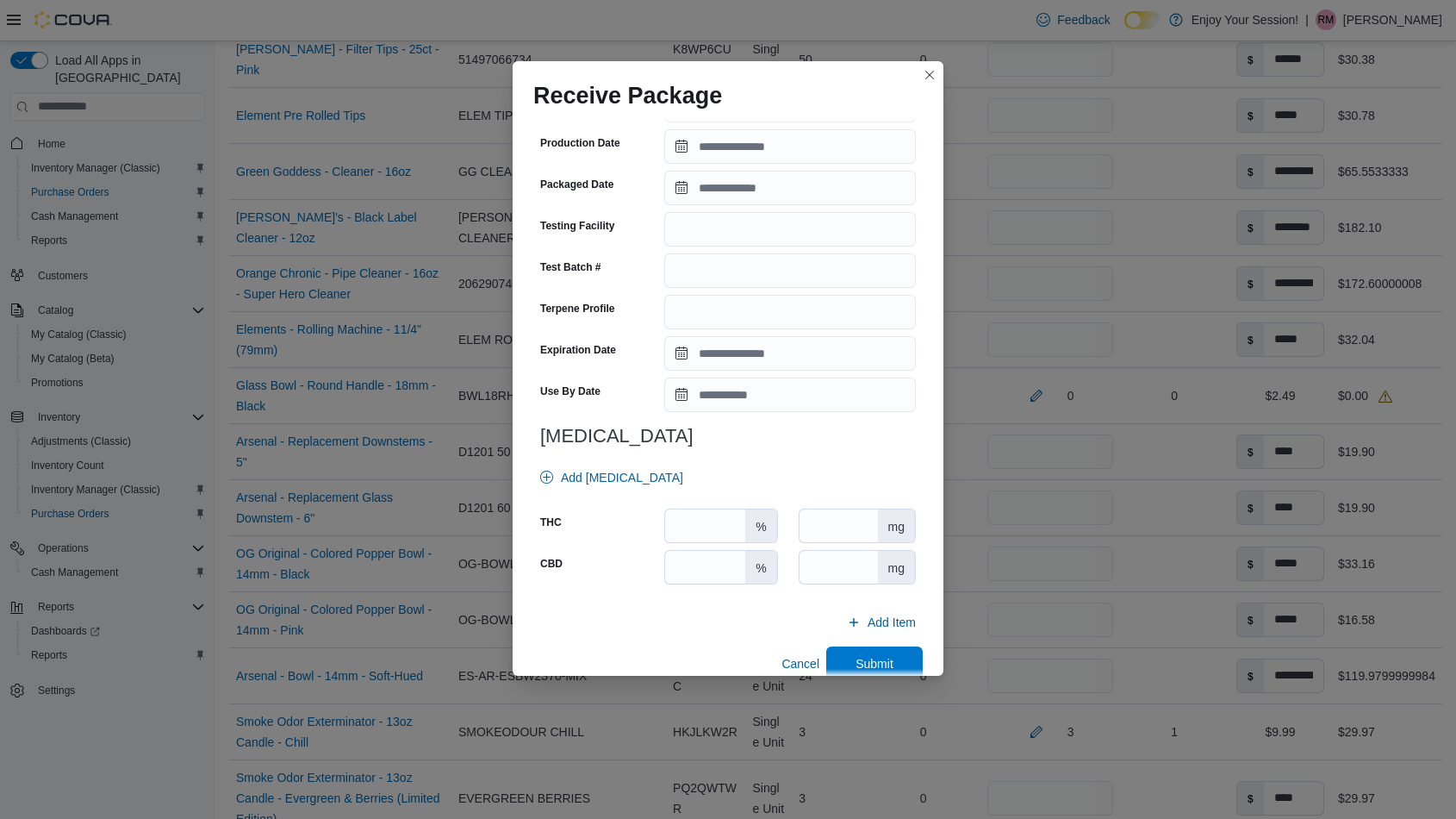
scroll to position [460, 0]
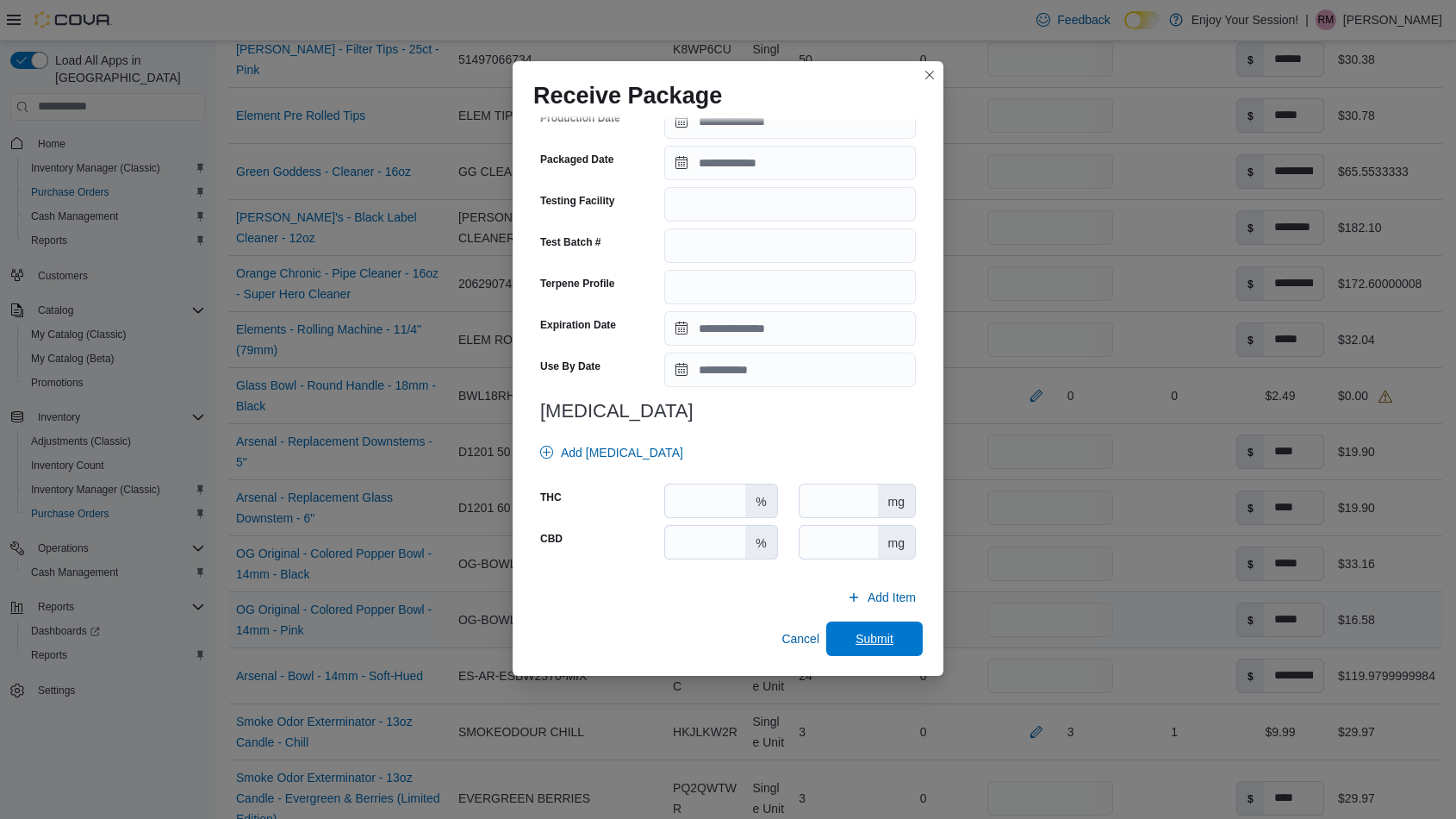
click at [862, 625] on span "Submit" at bounding box center [875, 639] width 76 height 34
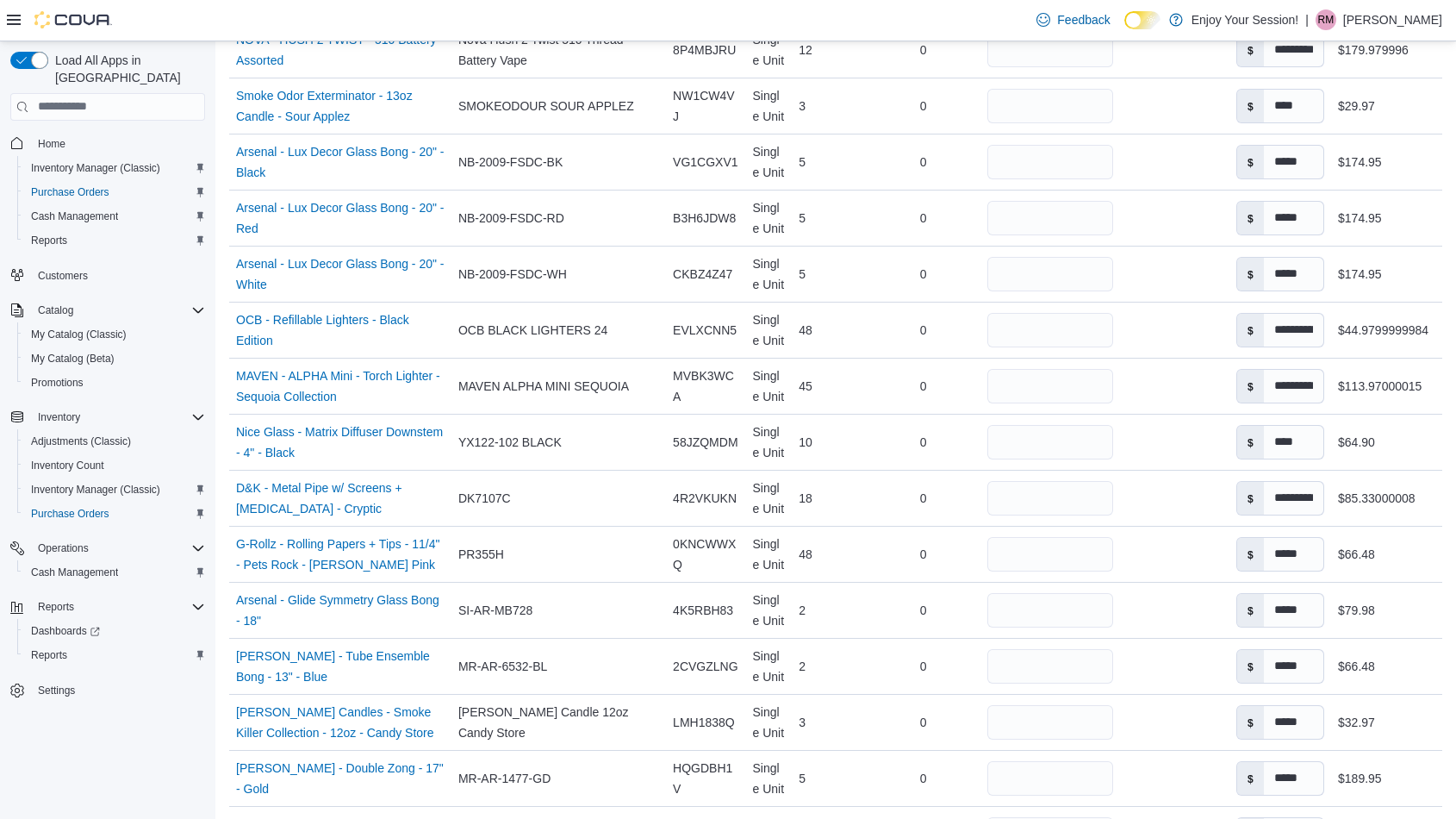
scroll to position [4288, 0]
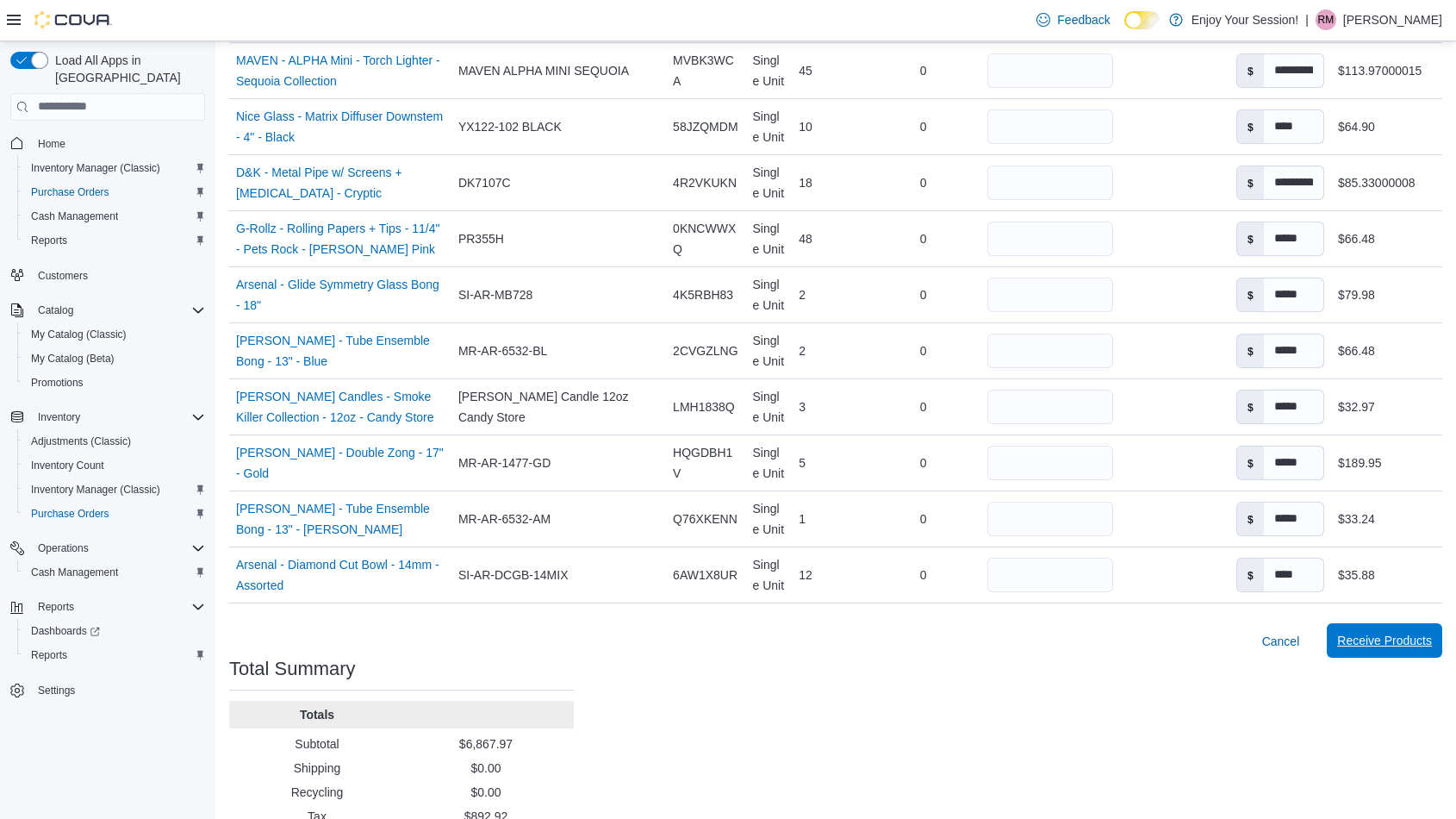
click at [1384, 631] on span "Receive Products" at bounding box center [1384, 640] width 95 height 17
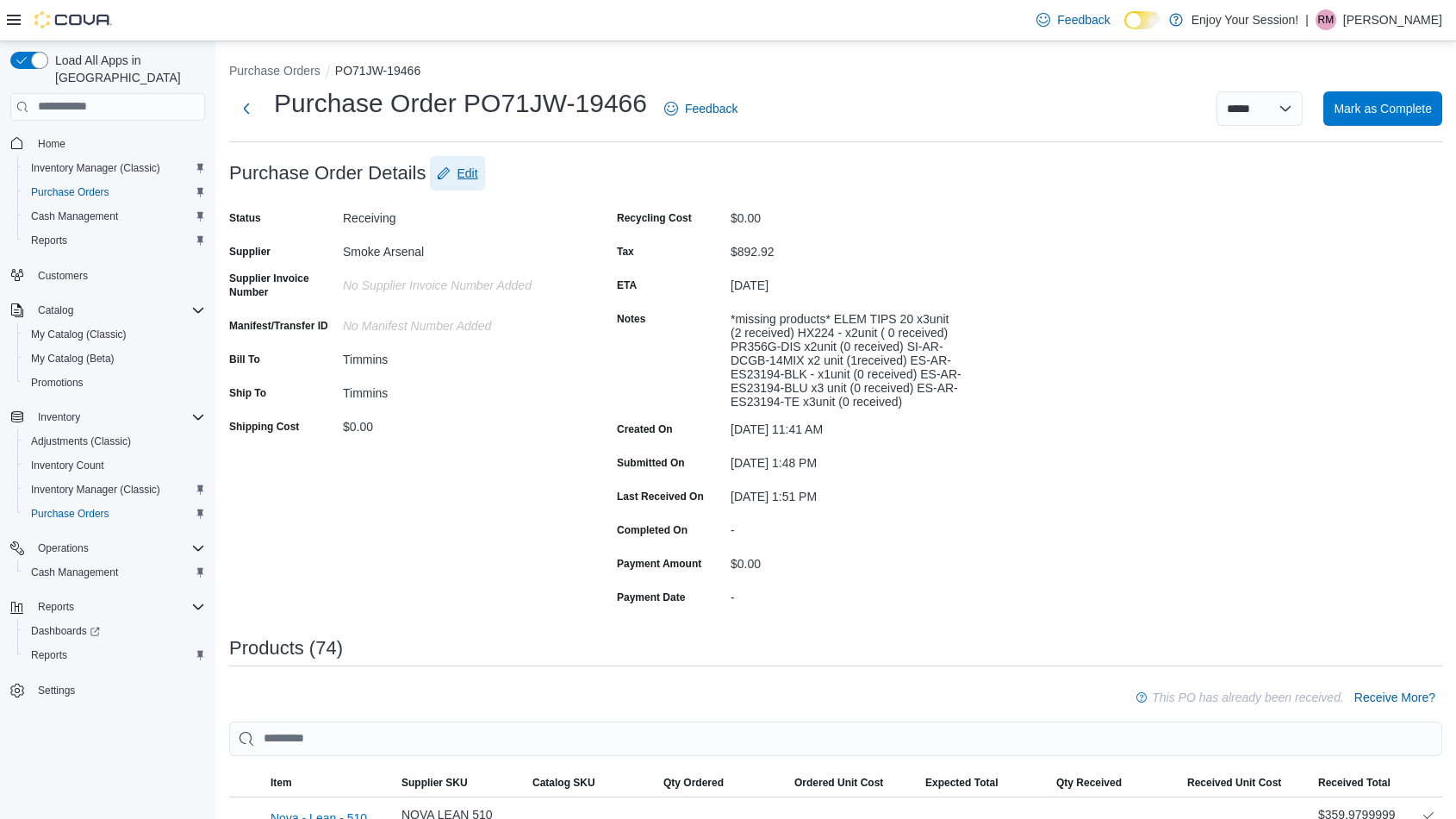
click at [469, 169] on span "Edit" at bounding box center [467, 173] width 21 height 17
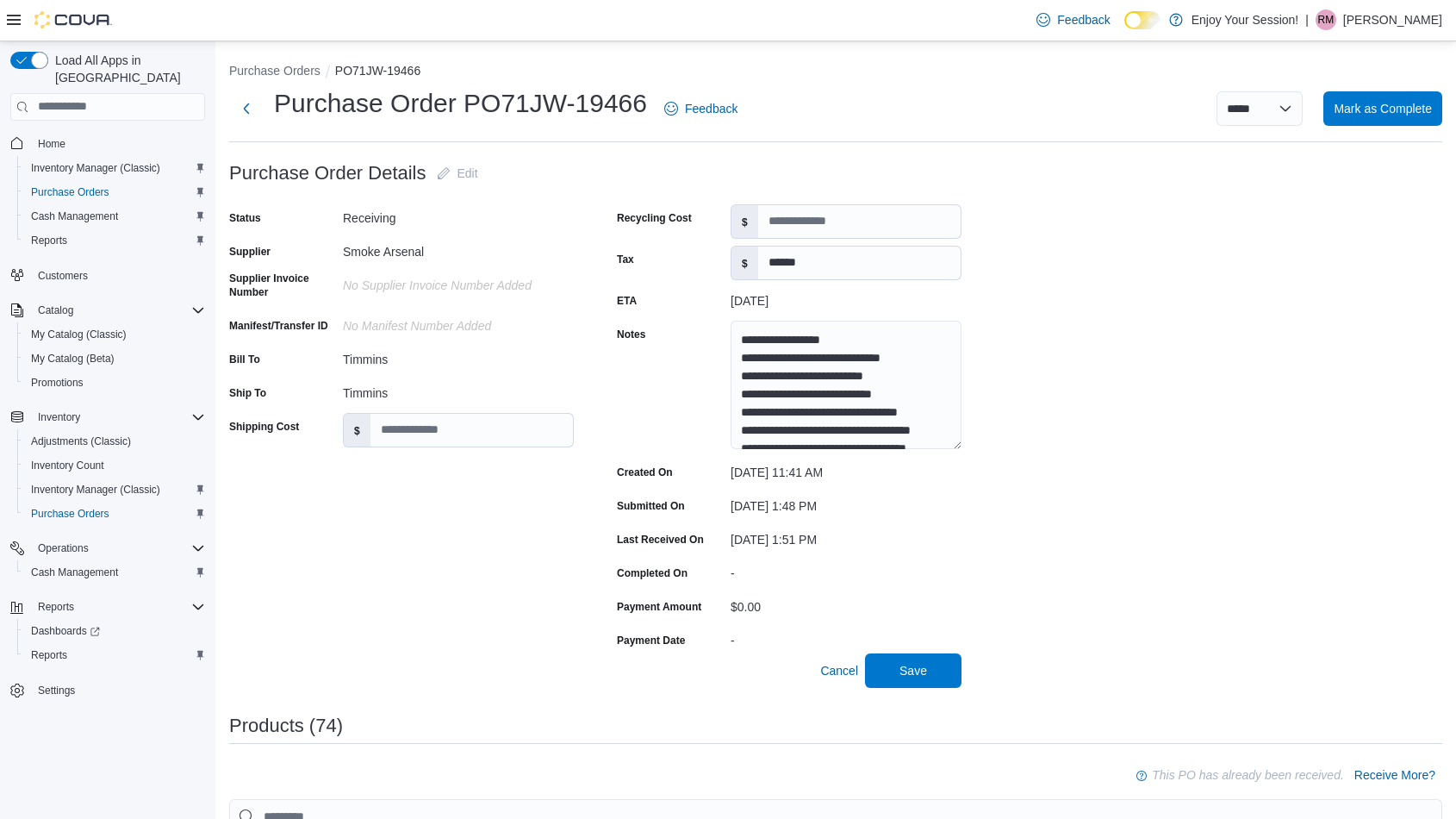
click at [502, 290] on div "No Supplier Invoice Number added" at bounding box center [458, 282] width 231 height 21
click at [857, 665] on span "Cancel" at bounding box center [839, 670] width 38 height 17
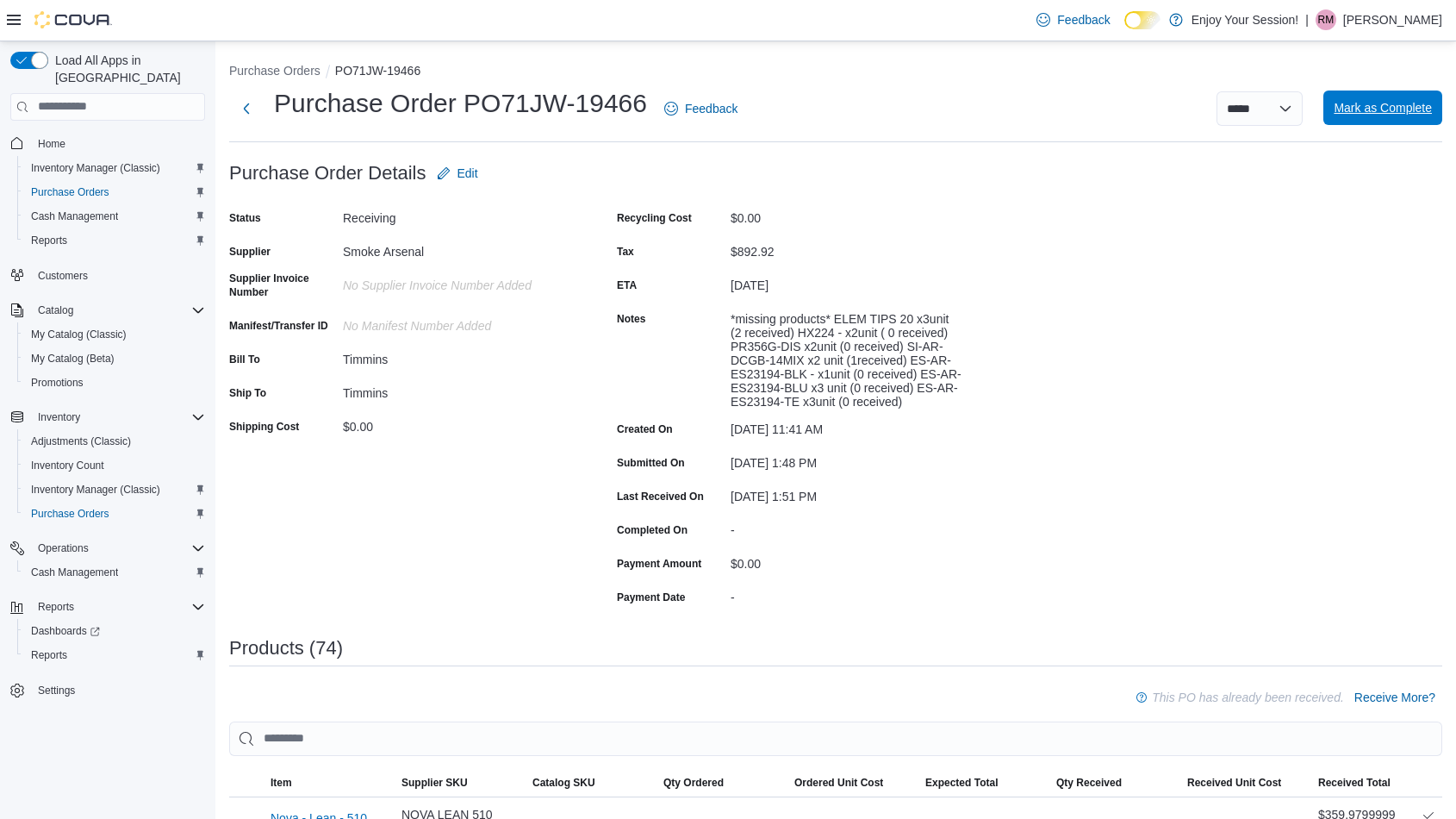
click at [1407, 115] on span "Mark as Complete" at bounding box center [1383, 107] width 98 height 17
